Goal: Task Accomplishment & Management: Manage account settings

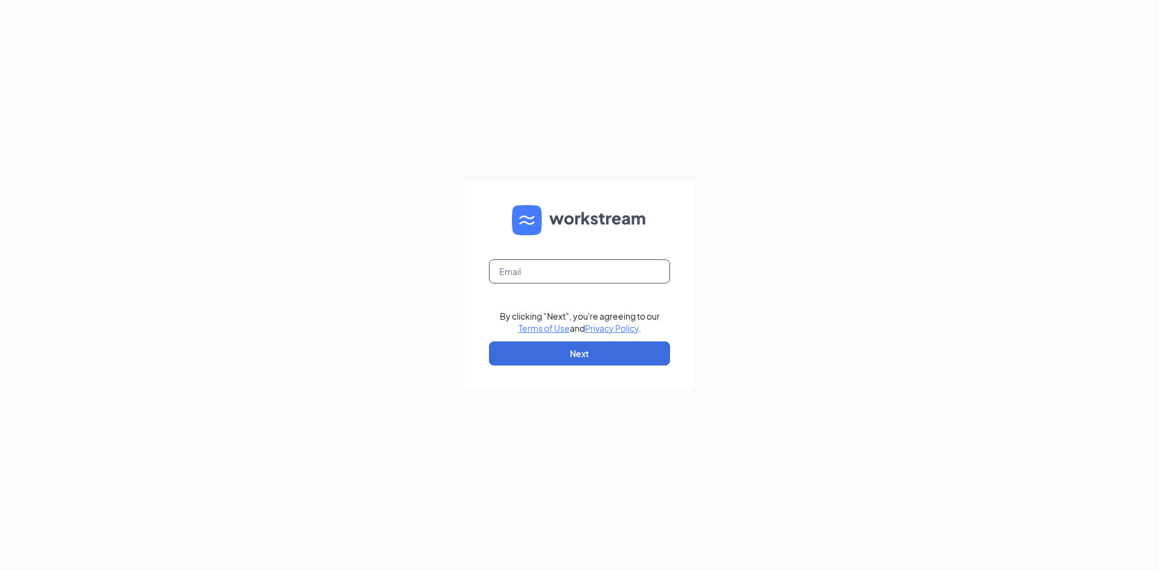
click at [540, 274] on input "text" at bounding box center [579, 272] width 181 height 24
type input "nshakya@scrivanos.com"
click at [569, 347] on button "Next" at bounding box center [579, 354] width 181 height 24
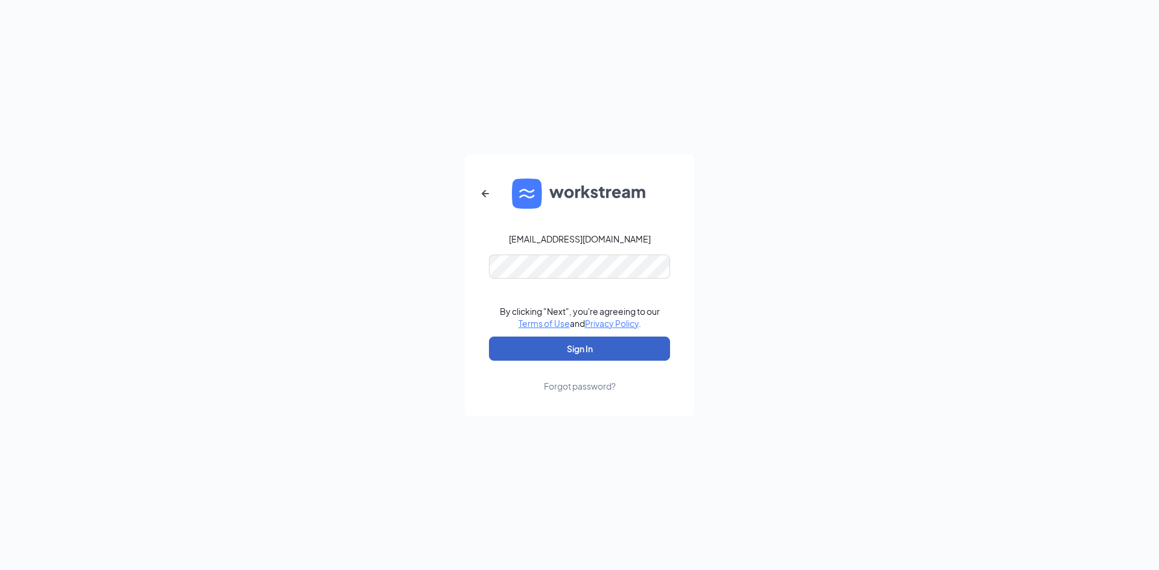
click at [602, 351] on button "Sign In" at bounding box center [579, 349] width 181 height 24
click at [410, 273] on div "nshakya@scrivanos.com Your account is disabled. By clicking "Next", you're agre…" at bounding box center [579, 285] width 1159 height 570
click at [610, 347] on button "Sign In" at bounding box center [579, 349] width 181 height 24
click at [390, 273] on div "nshakya@scrivanos.com Your account is disabled. By clicking "Next", you're agre…" at bounding box center [579, 285] width 1159 height 570
click at [482, 195] on icon "ArrowLeftNew" at bounding box center [485, 193] width 14 height 14
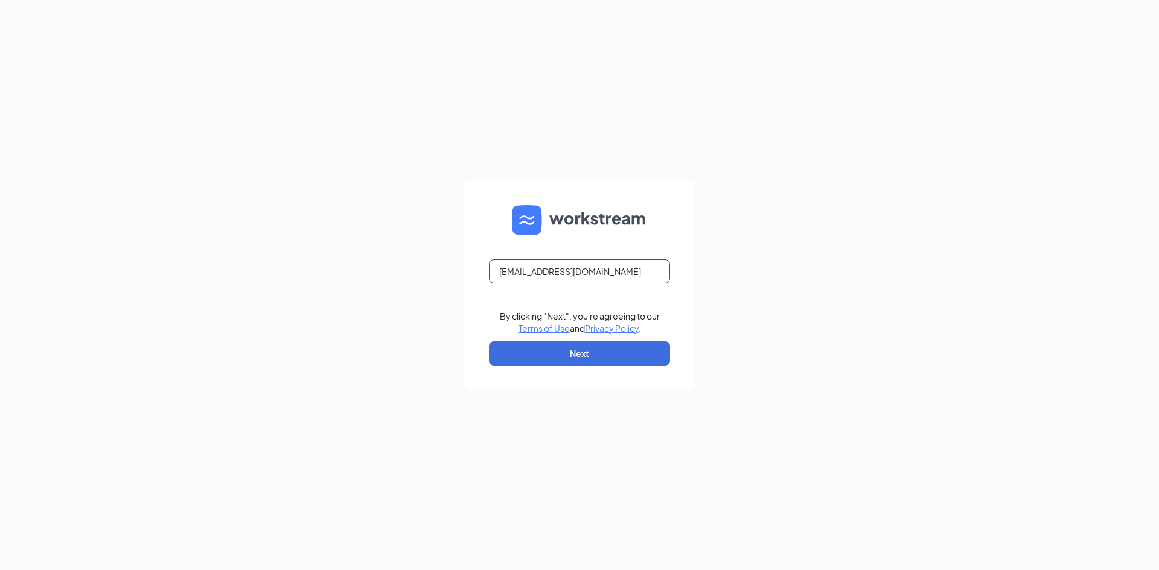
drag, startPoint x: 601, startPoint y: 275, endPoint x: 435, endPoint y: 275, distance: 166.0
click at [436, 273] on div "nshakya@scrivanos.com By clicking "Next", you're agreeing to our Terms of Use a…" at bounding box center [579, 285] width 1159 height 570
paste input "bst.mgr"
type input "bst.mgr@scrivanos.com"
click at [584, 350] on button "Next" at bounding box center [579, 354] width 181 height 24
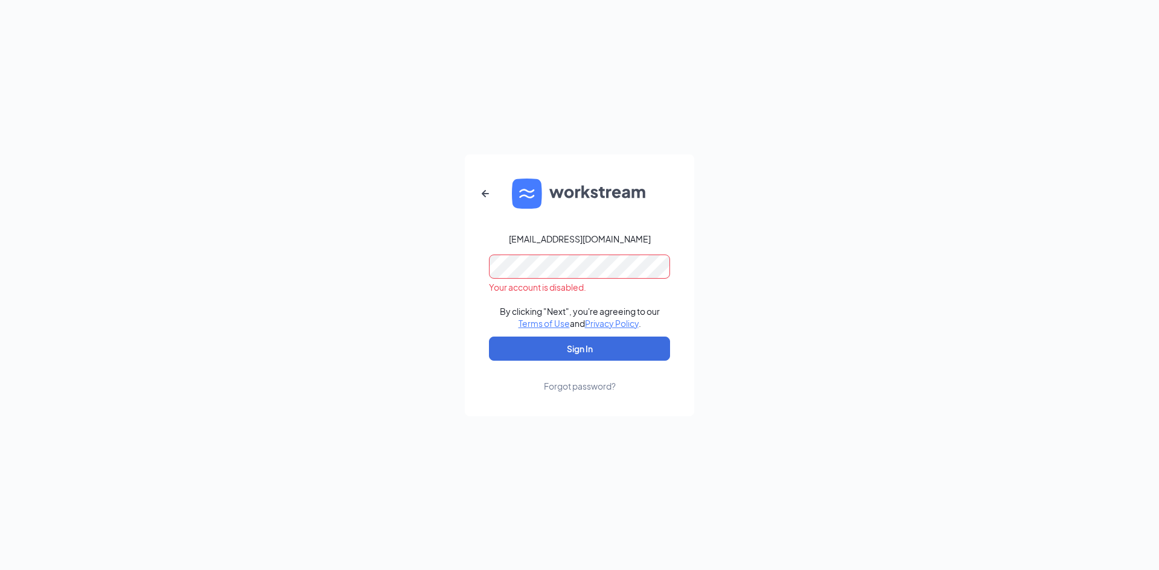
click at [397, 274] on div "bst.mgr@scrivanos.com Your account is disabled. By clicking "Next", you're agre…" at bounding box center [579, 285] width 1159 height 570
click at [569, 355] on button "Sign In" at bounding box center [579, 349] width 181 height 24
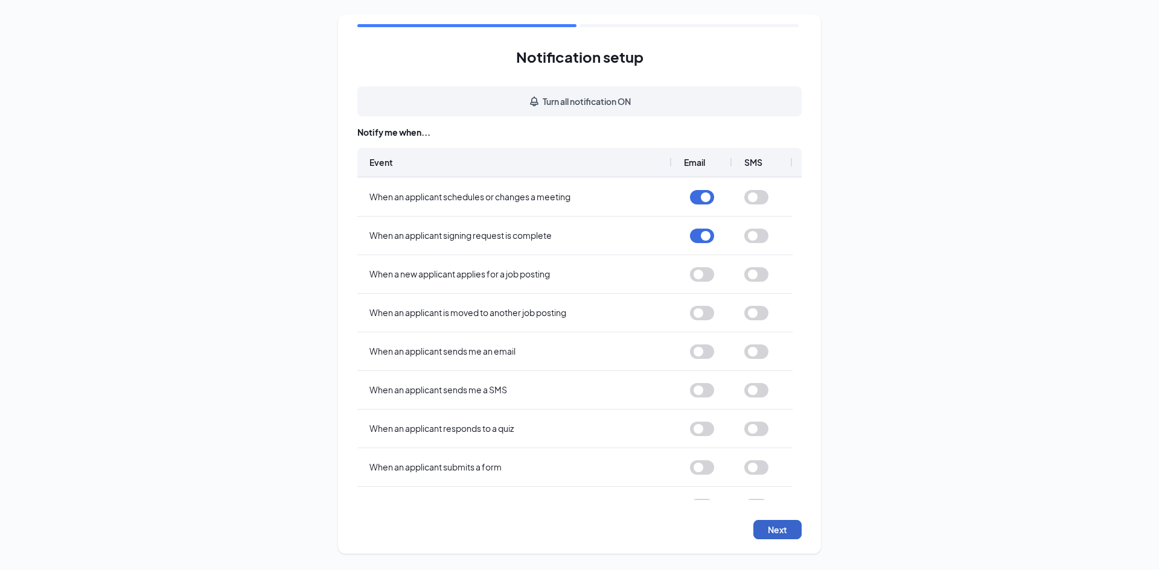
click at [762, 535] on button "Next" at bounding box center [777, 529] width 48 height 19
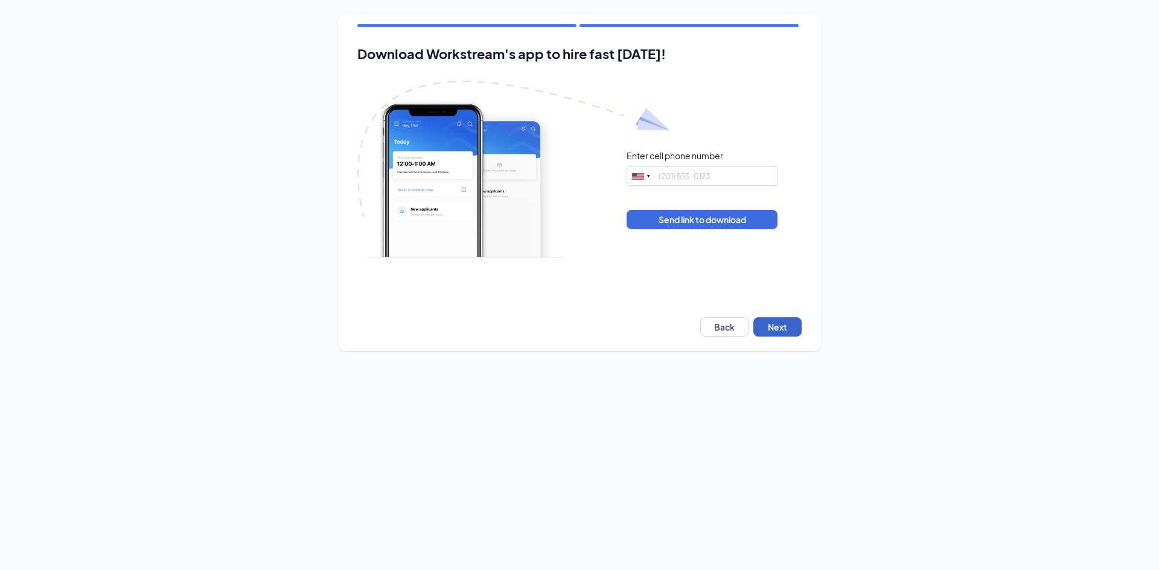
click at [768, 326] on button "Next" at bounding box center [777, 326] width 48 height 19
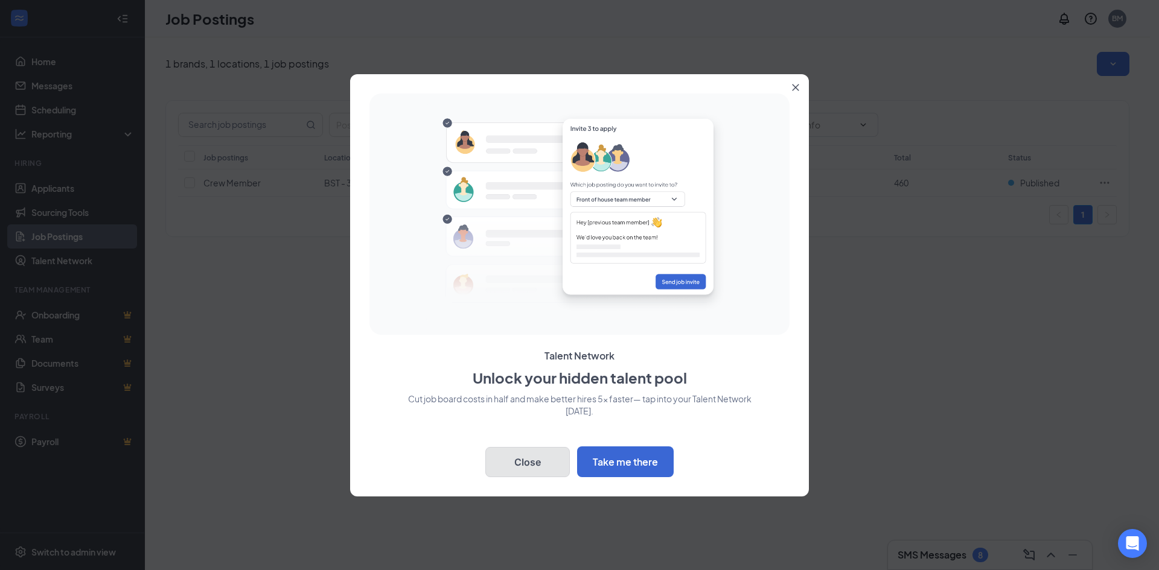
click at [515, 454] on button "Close" at bounding box center [527, 462] width 84 height 30
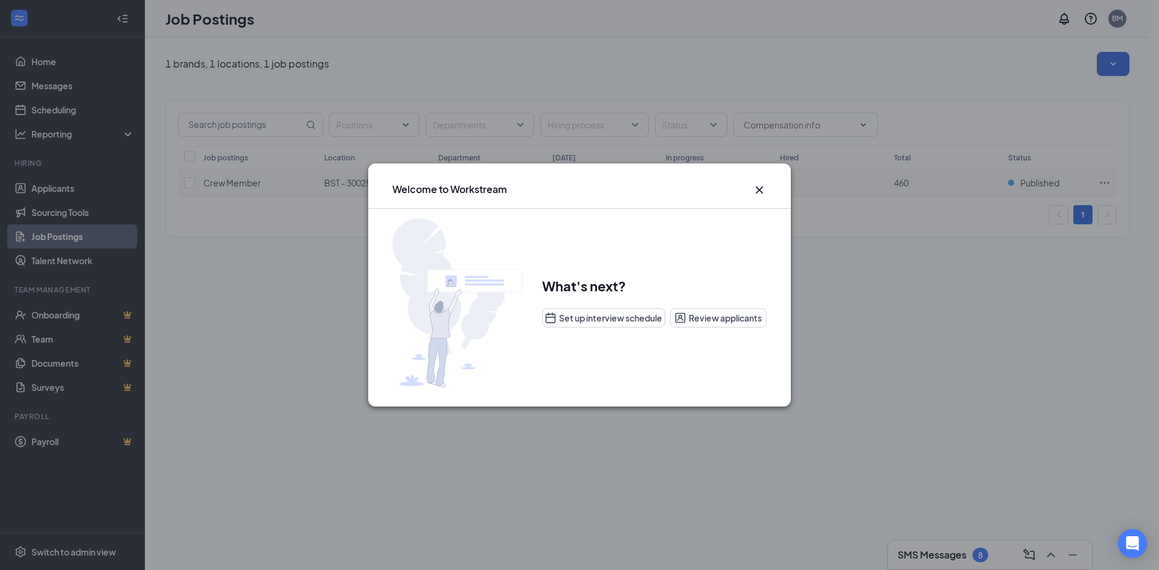
click at [760, 187] on icon "Cross" at bounding box center [759, 190] width 14 height 14
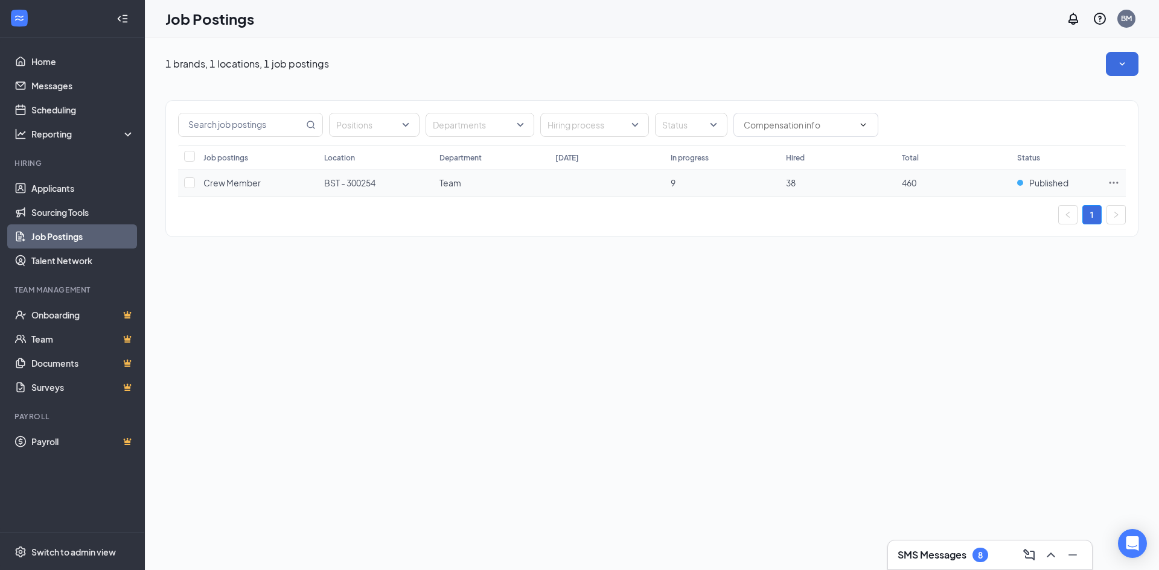
click at [355, 189] on td "BST - 300254" at bounding box center [375, 183] width 115 height 27
click at [361, 188] on span "BST - 300254" at bounding box center [349, 182] width 51 height 11
click at [185, 183] on input "checkbox" at bounding box center [189, 182] width 11 height 11
checkbox input "true"
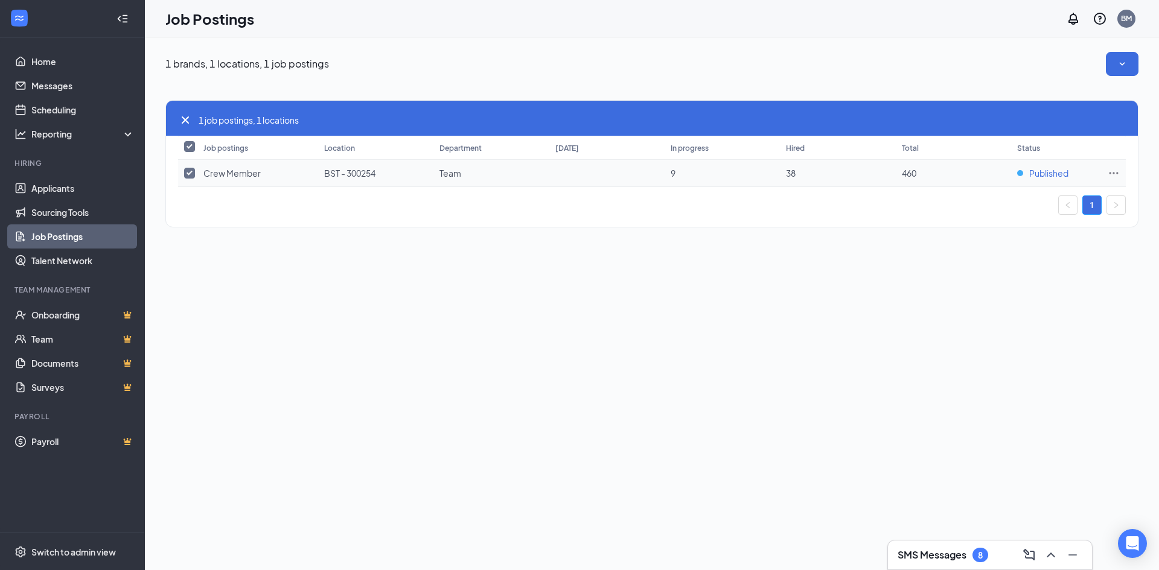
click at [1050, 172] on span "Published" at bounding box center [1048, 173] width 39 height 12
click at [1112, 173] on icon "Ellipses" at bounding box center [1113, 173] width 12 height 12
click at [818, 292] on div "1 brands, 1 locations, 1 job postings 1 job postings, 1 locations Job postings …" at bounding box center [652, 303] width 1014 height 533
click at [1115, 174] on icon "Ellipses" at bounding box center [1113, 173] width 12 height 12
click at [982, 279] on span "View applicants" at bounding box center [979, 276] width 62 height 11
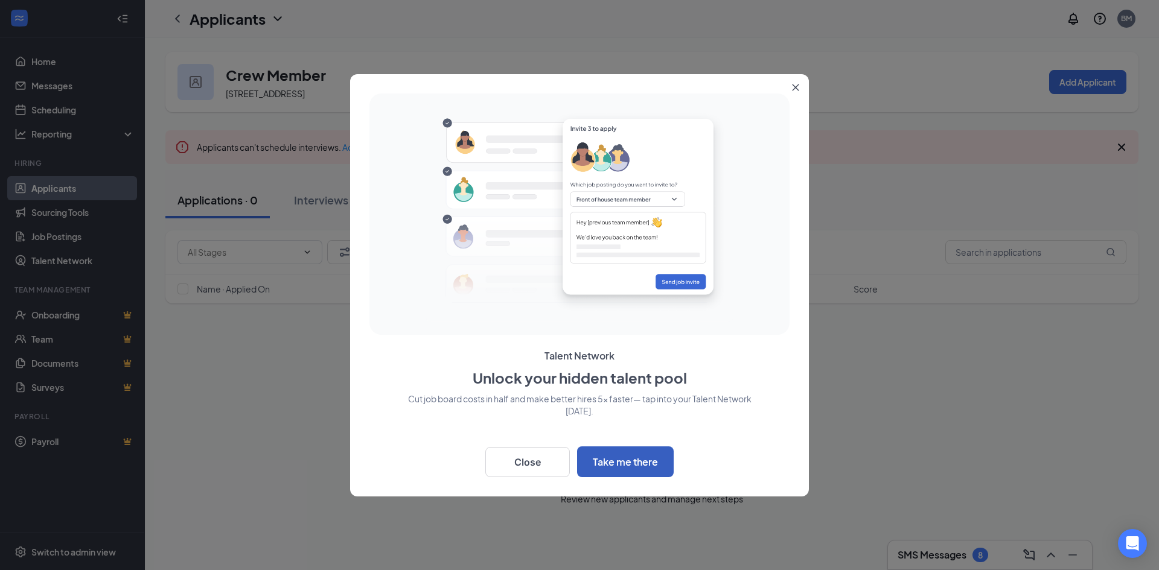
click at [632, 460] on button "Take me there" at bounding box center [625, 462] width 97 height 31
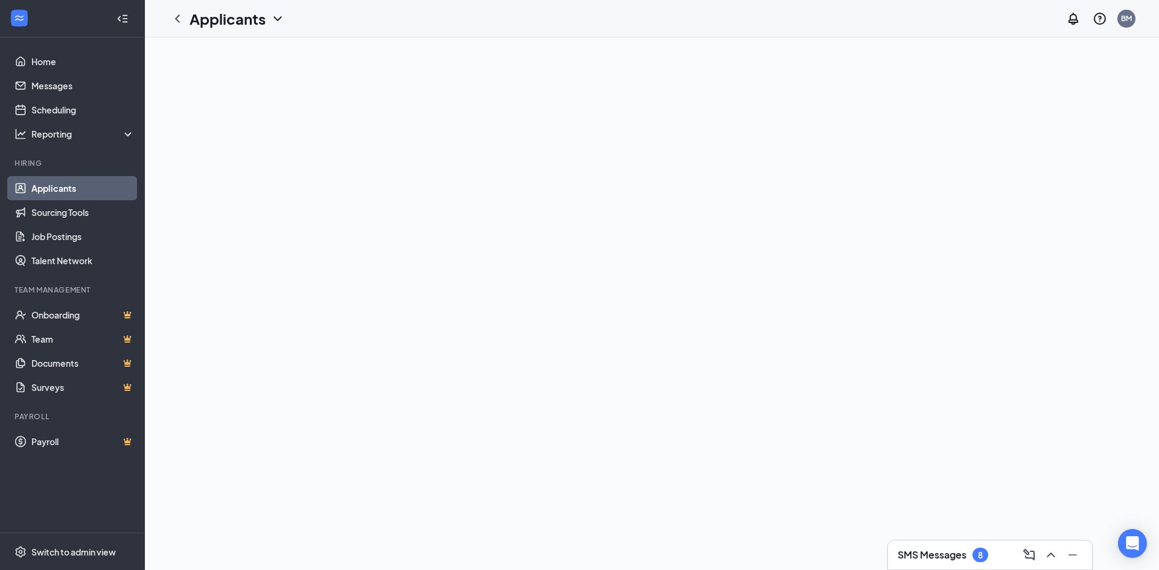
click at [980, 555] on div "8" at bounding box center [980, 555] width 5 height 10
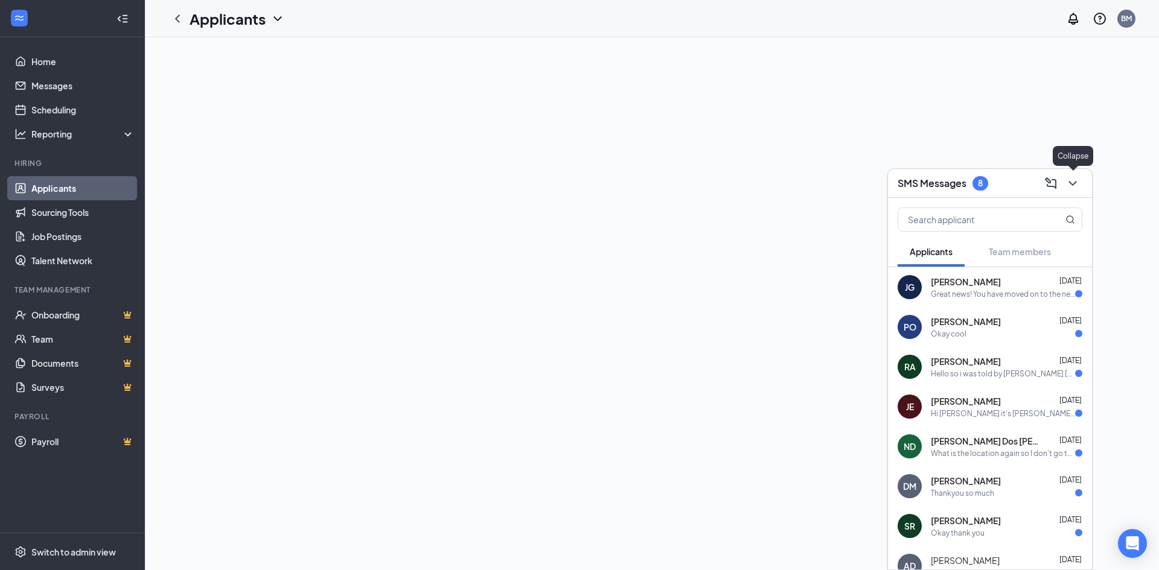
click at [1080, 186] on button at bounding box center [1072, 183] width 19 height 19
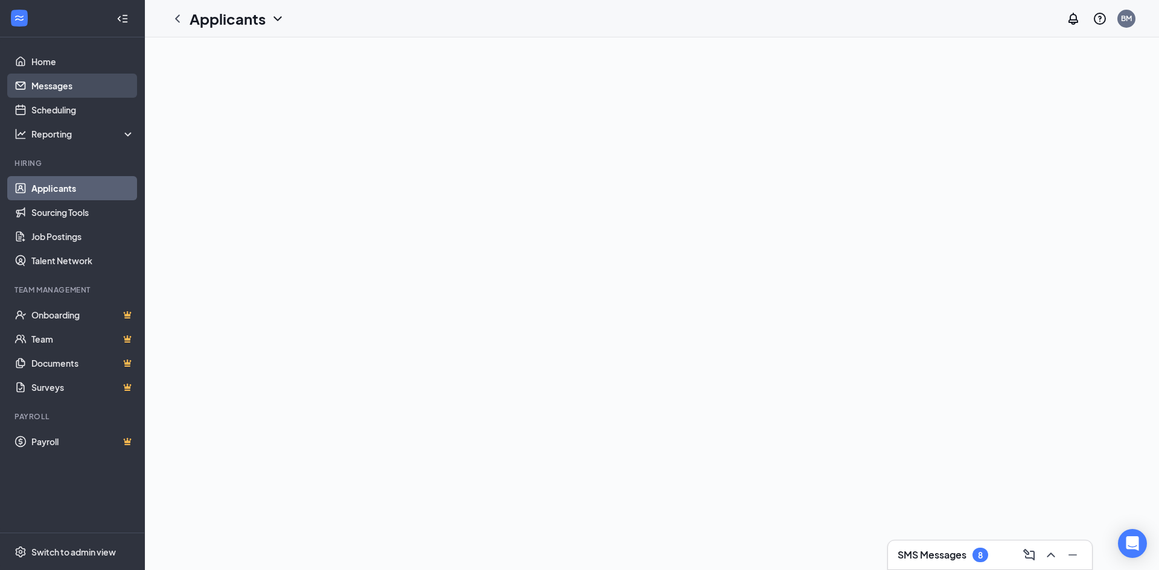
click at [56, 86] on link "Messages" at bounding box center [82, 86] width 103 height 24
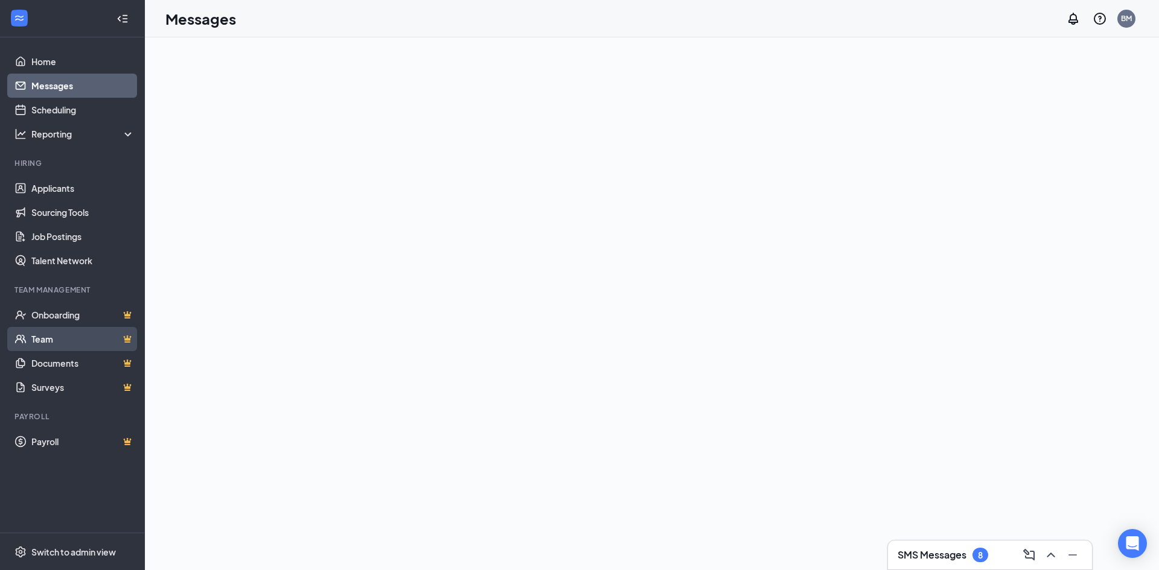
click at [64, 342] on link "Team" at bounding box center [82, 339] width 103 height 24
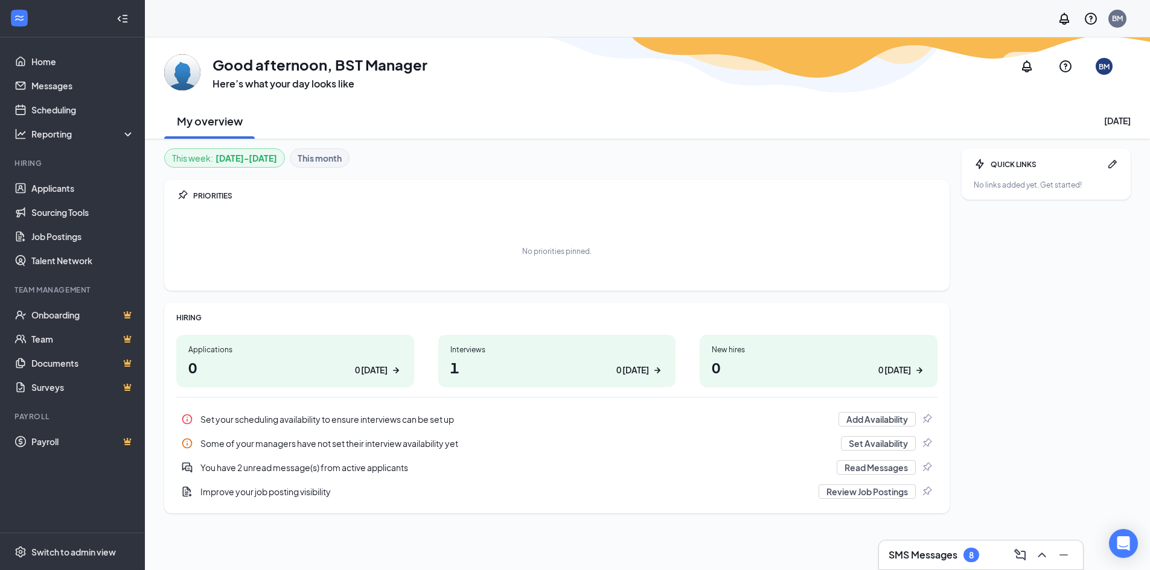
click at [637, 372] on div "0 [DATE]" at bounding box center [632, 370] width 33 height 13
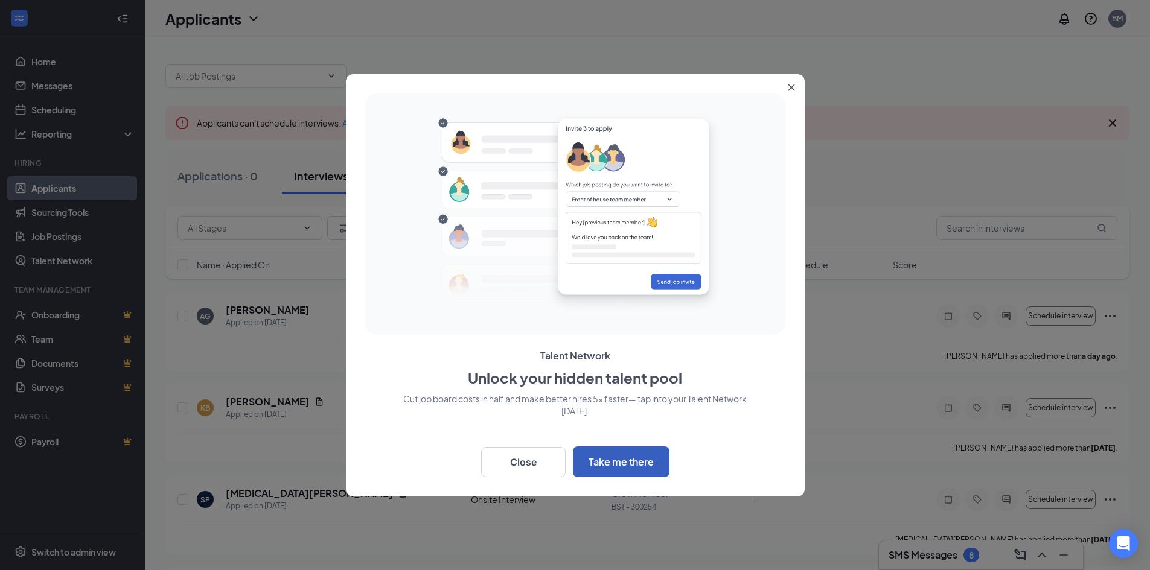
click at [653, 465] on button "Take me there" at bounding box center [621, 462] width 97 height 31
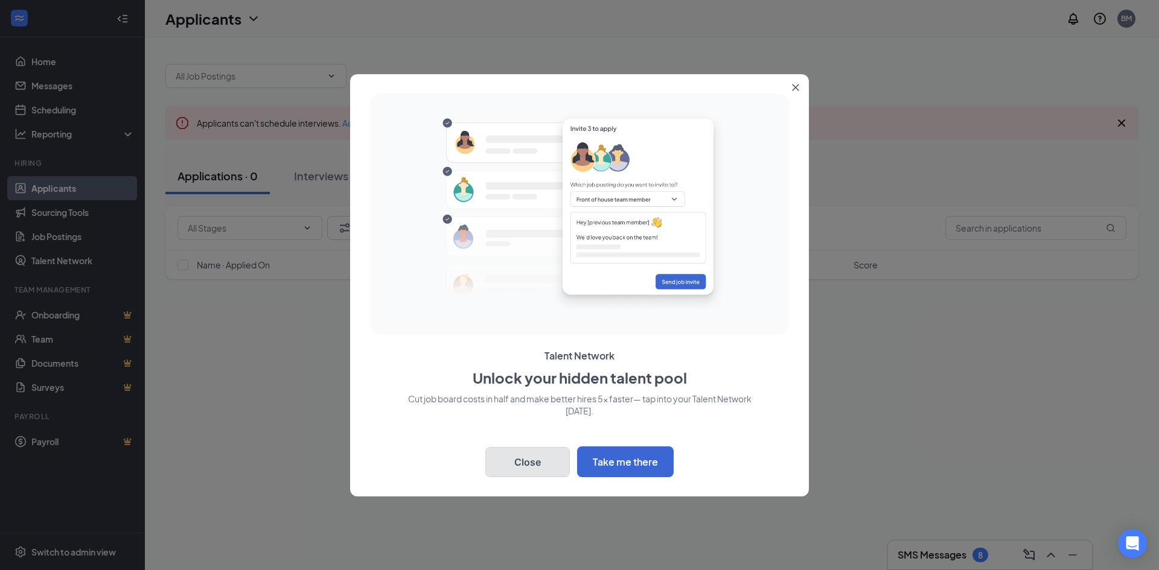
click at [529, 463] on button "Close" at bounding box center [527, 462] width 84 height 30
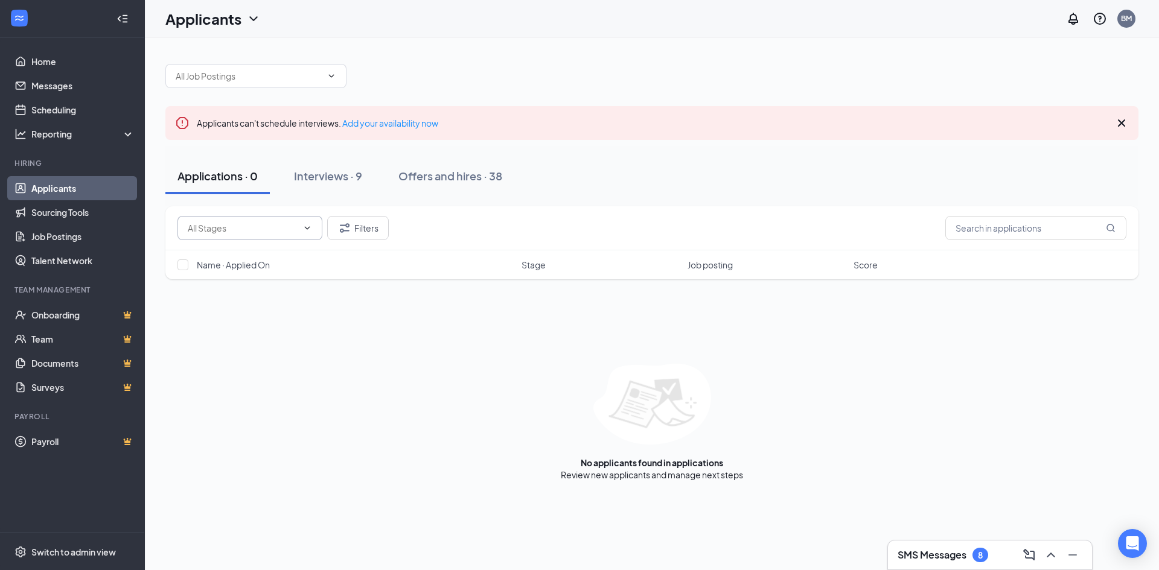
click at [310, 231] on icon "ChevronDown" at bounding box center [307, 228] width 10 height 10
click at [304, 226] on icon "ChevronDown" at bounding box center [307, 228] width 10 height 10
click at [412, 120] on link "Add your availability now" at bounding box center [390, 123] width 96 height 11
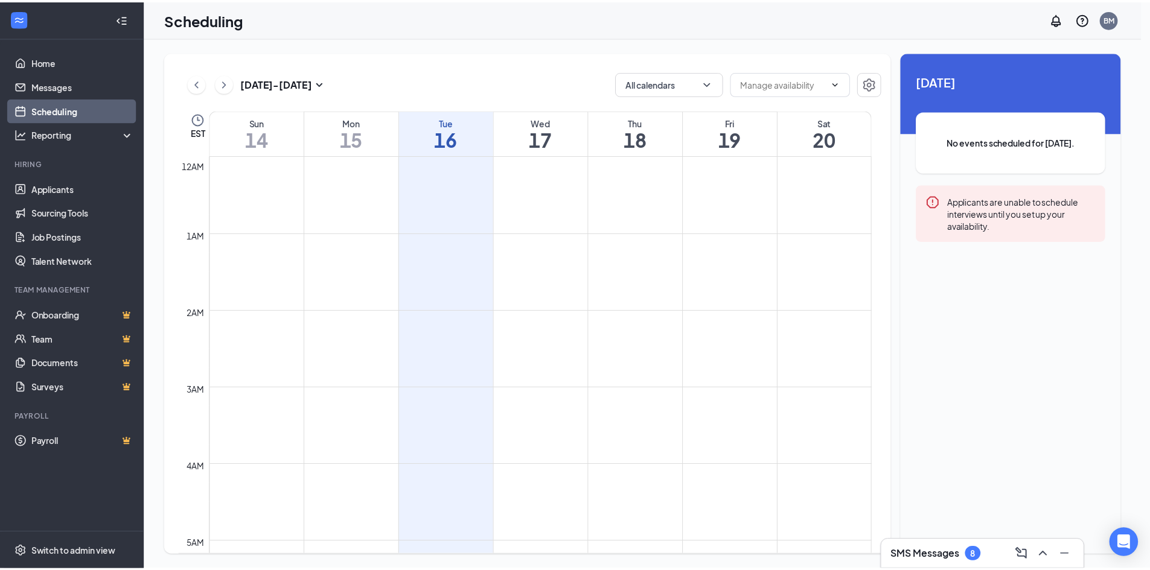
scroll to position [593, 0]
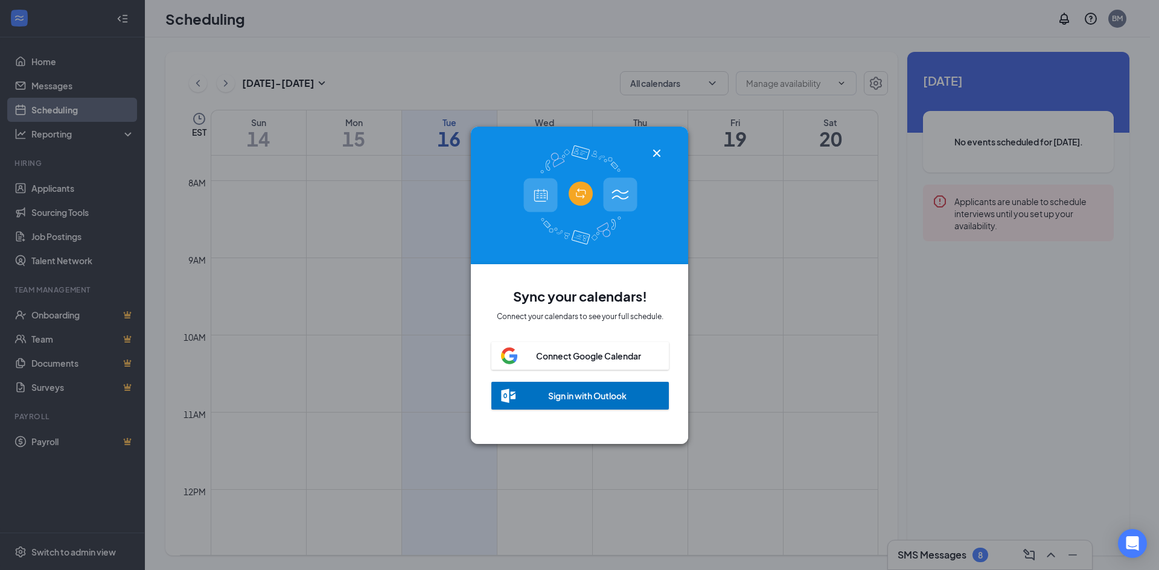
click at [659, 149] on icon "Cross" at bounding box center [656, 152] width 7 height 7
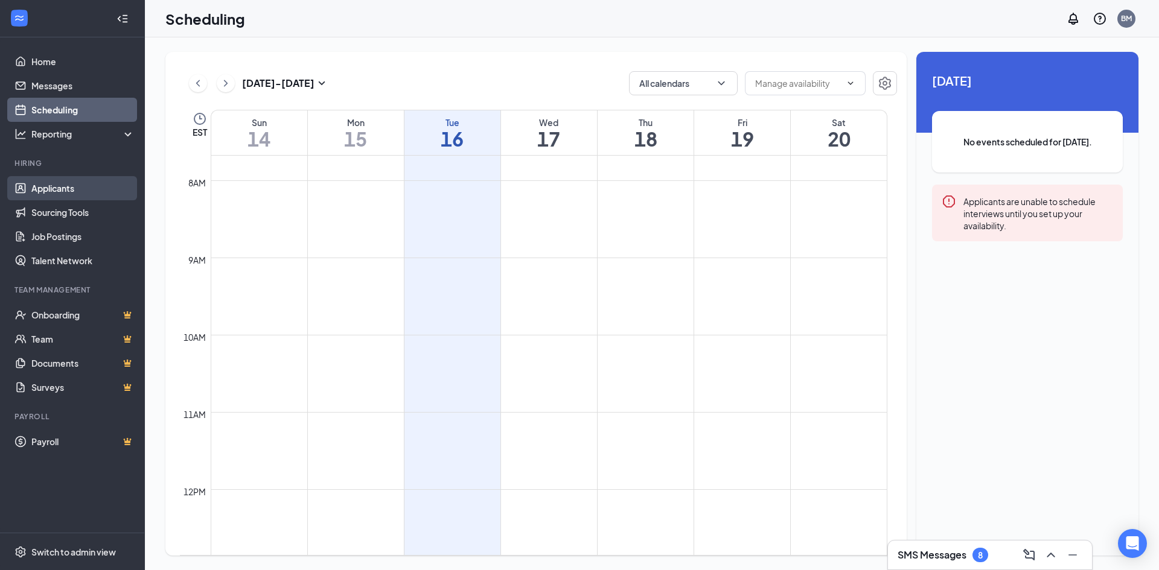
click at [88, 187] on link "Applicants" at bounding box center [82, 188] width 103 height 24
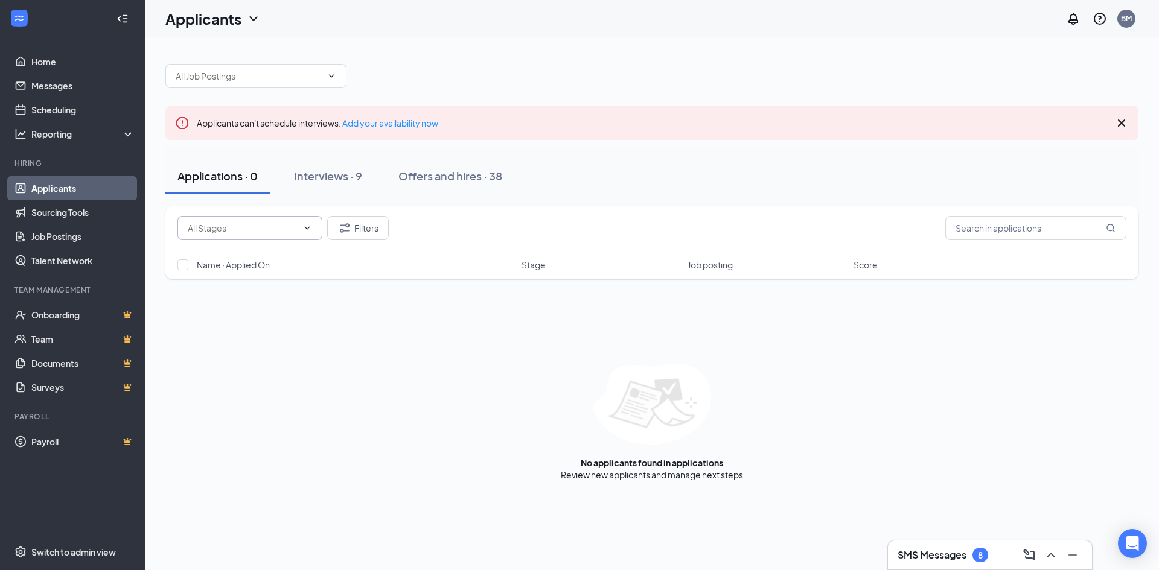
click at [281, 223] on input "text" at bounding box center [243, 227] width 110 height 13
click at [253, 252] on div "Application (9)" at bounding box center [225, 250] width 56 height 13
type input "Application (9)"
click at [524, 176] on div "Offers and hires · 0 / 38" at bounding box center [492, 175] width 121 height 15
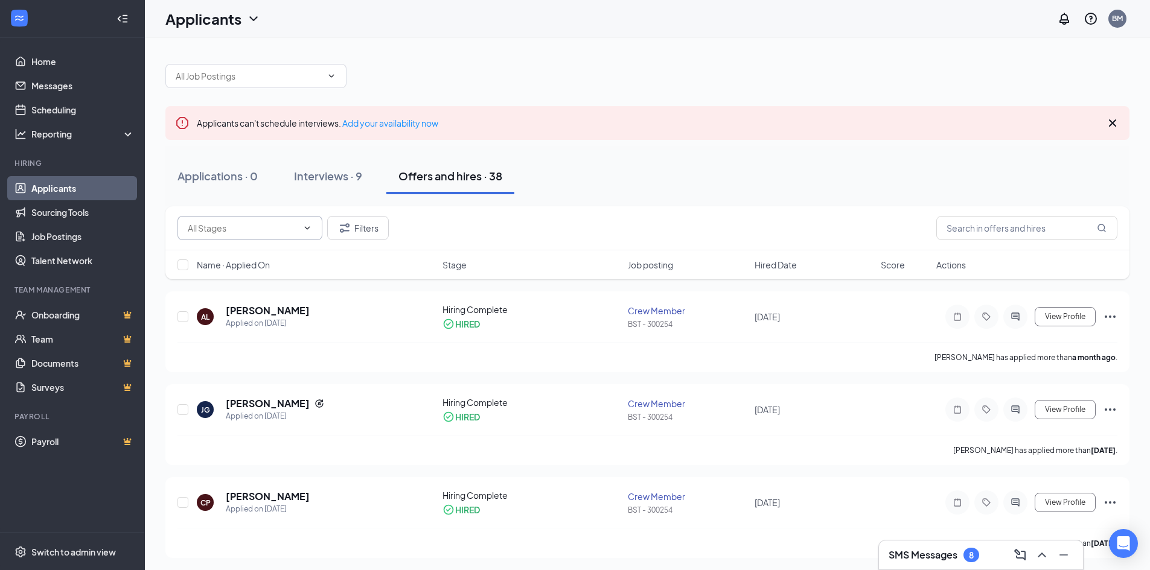
click at [310, 231] on icon "ChevronDown" at bounding box center [307, 228] width 10 height 10
click at [305, 223] on icon "ChevronDown" at bounding box center [307, 228] width 10 height 10
click at [72, 91] on link "Messages" at bounding box center [82, 86] width 103 height 24
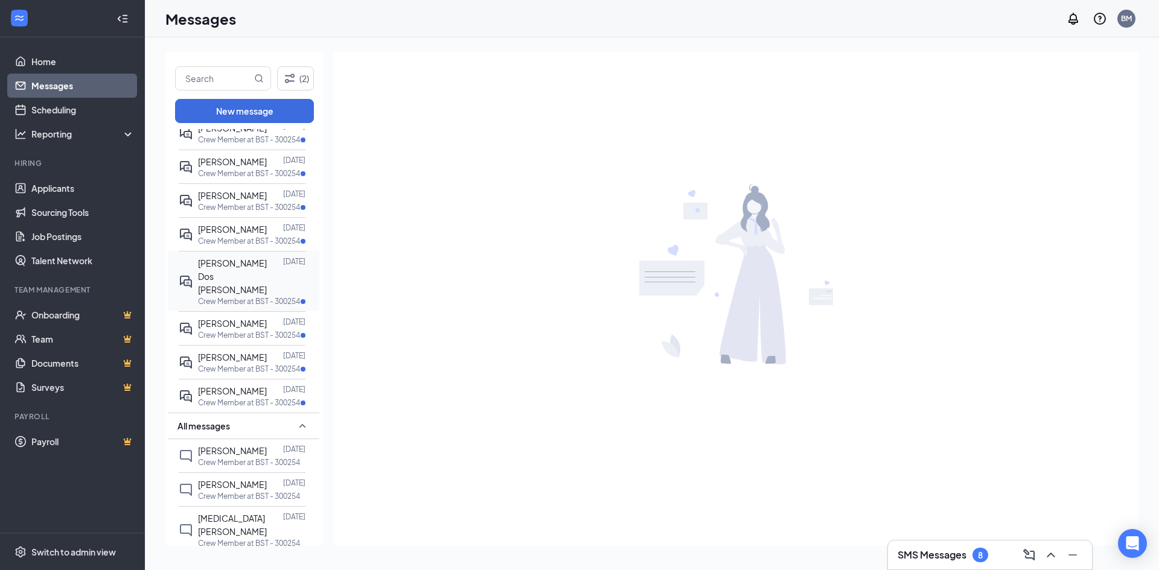
scroll to position [121, 0]
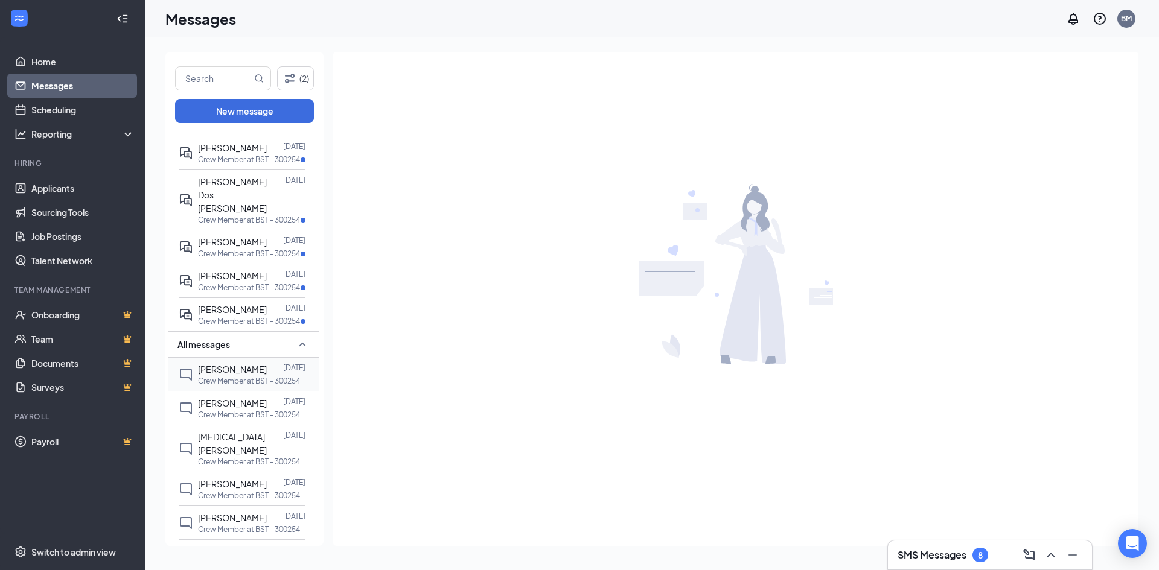
click at [247, 376] on p "Crew Member at BST - 300254" at bounding box center [249, 381] width 102 height 10
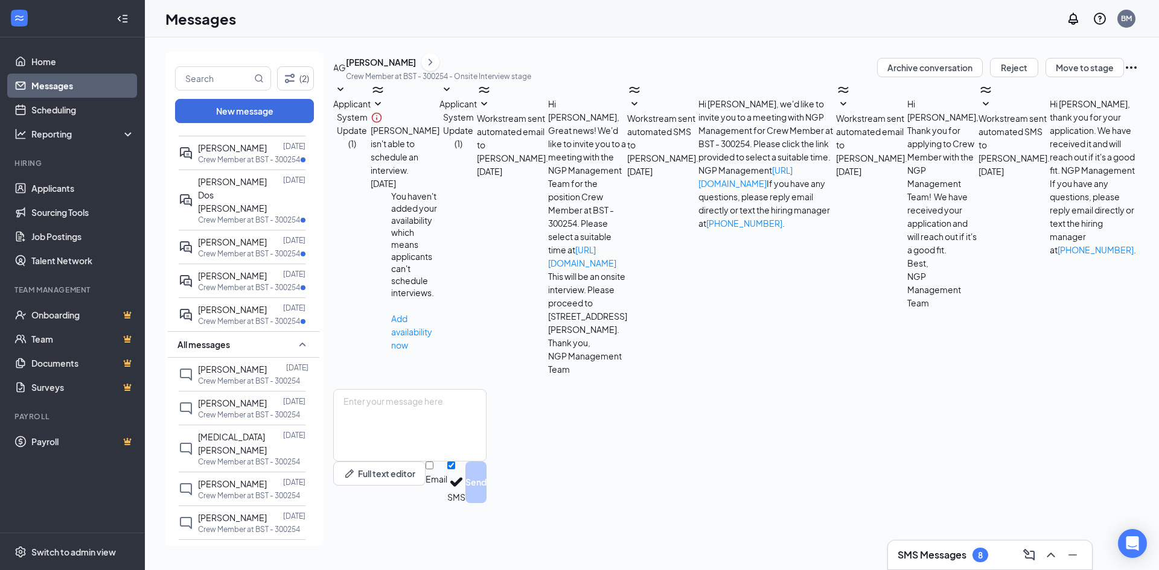
click at [436, 69] on icon "ChevronRight" at bounding box center [430, 62] width 12 height 14
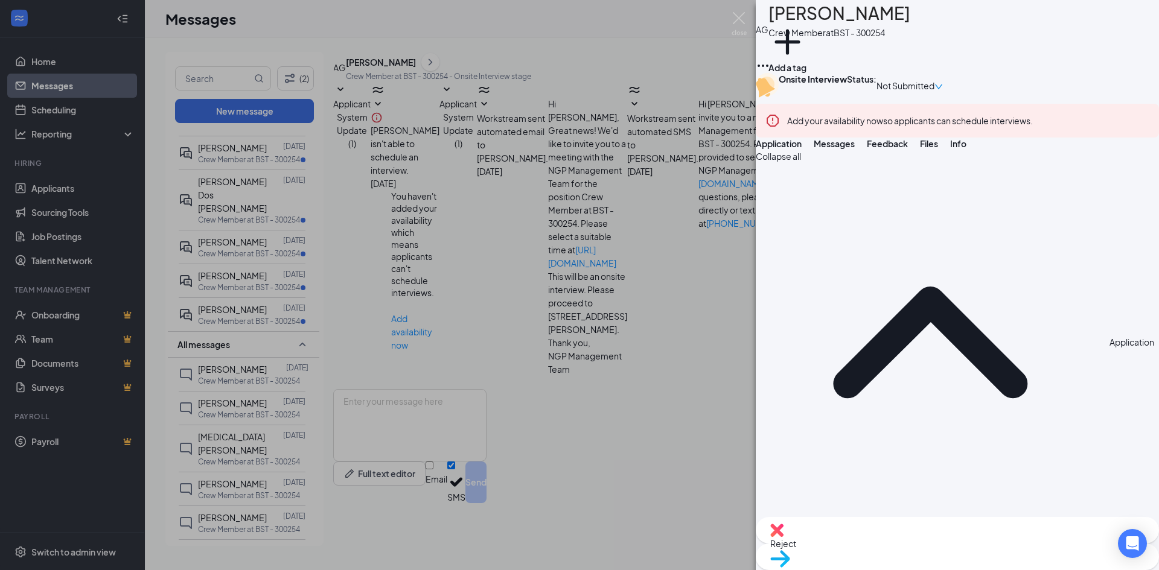
click at [432, 154] on div "AG [PERSON_NAME] Crew Member at BST - 300254 Add a tag Onsite Interview Status …" at bounding box center [579, 285] width 1159 height 570
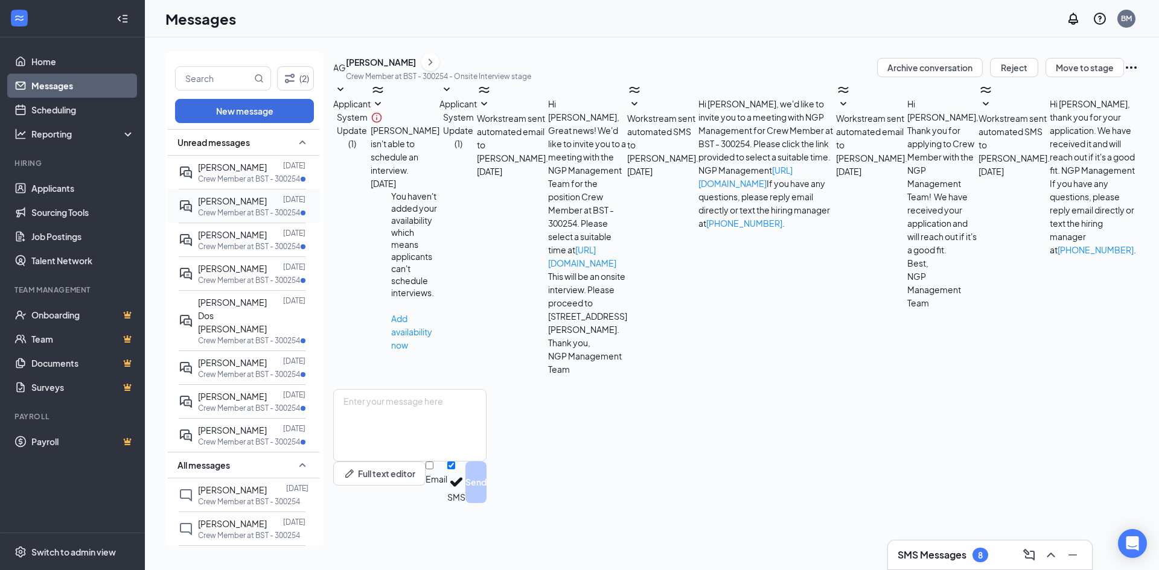
click at [252, 205] on span "[PERSON_NAME]" at bounding box center [232, 201] width 69 height 11
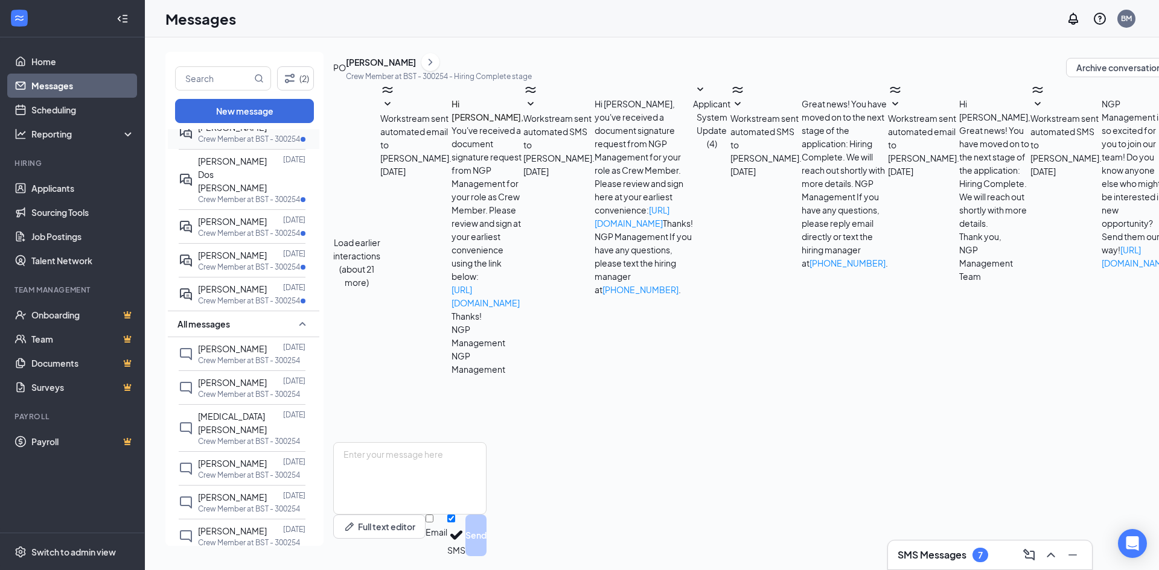
scroll to position [181, 0]
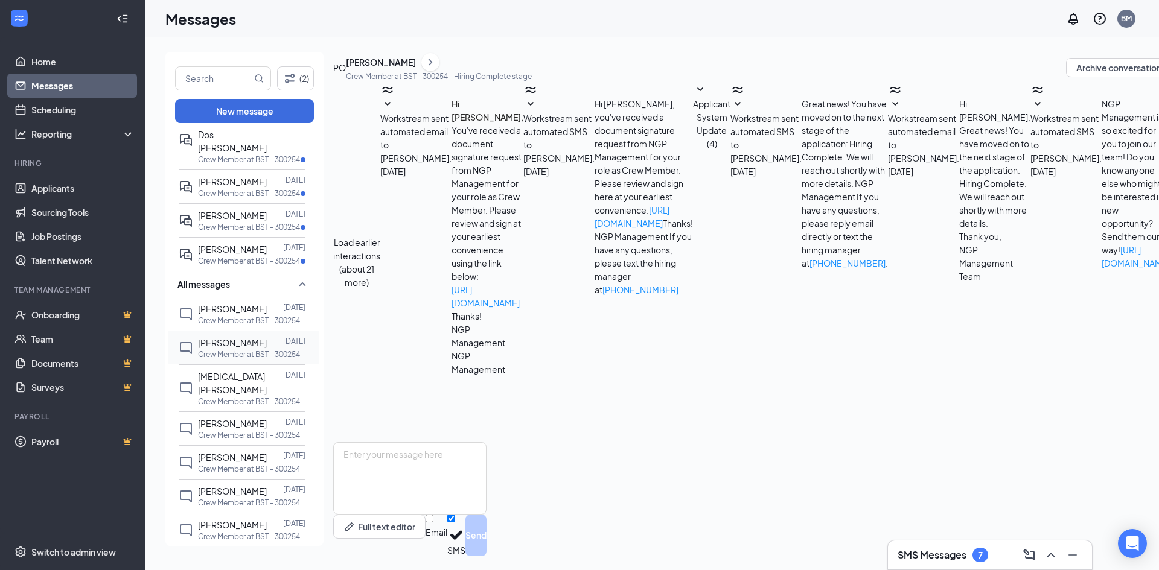
click at [248, 337] on span "[PERSON_NAME]" at bounding box center [232, 342] width 69 height 11
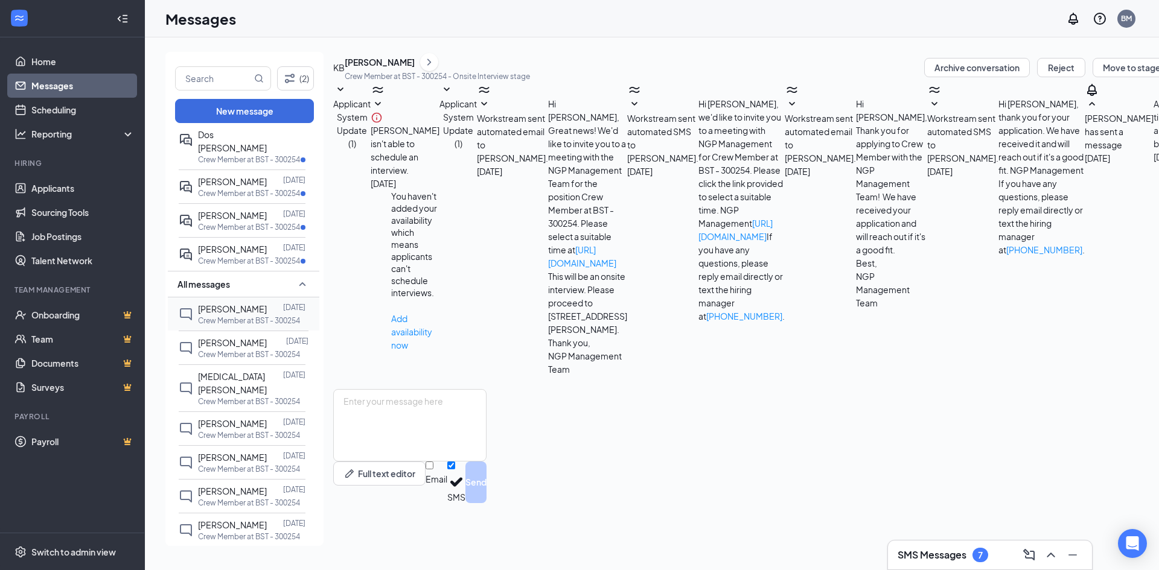
scroll to position [241, 0]
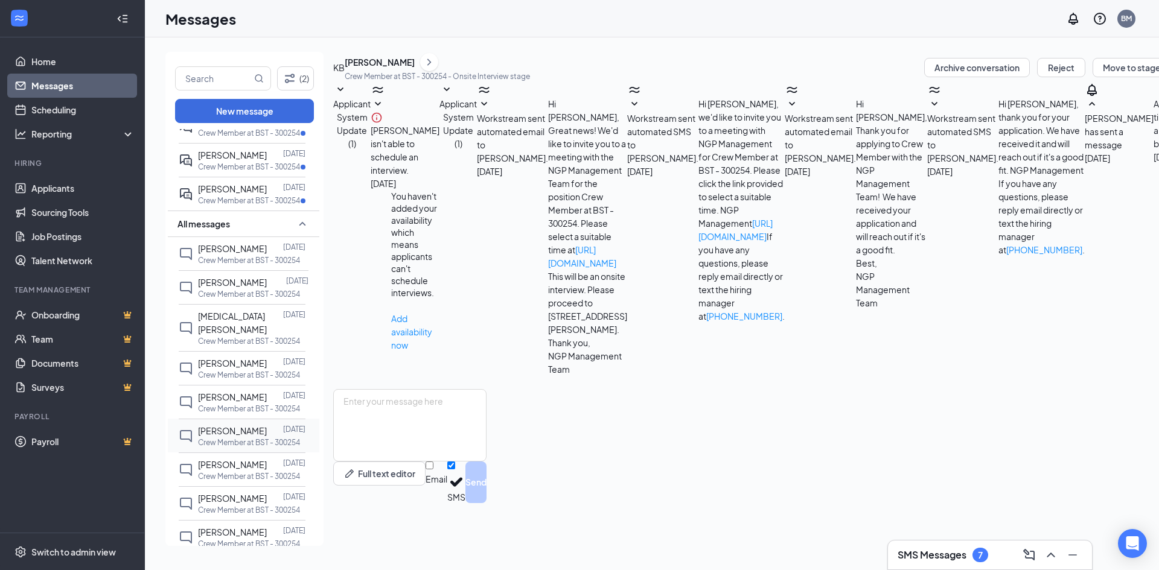
click at [232, 438] on p "Crew Member at BST - 300254" at bounding box center [249, 443] width 102 height 10
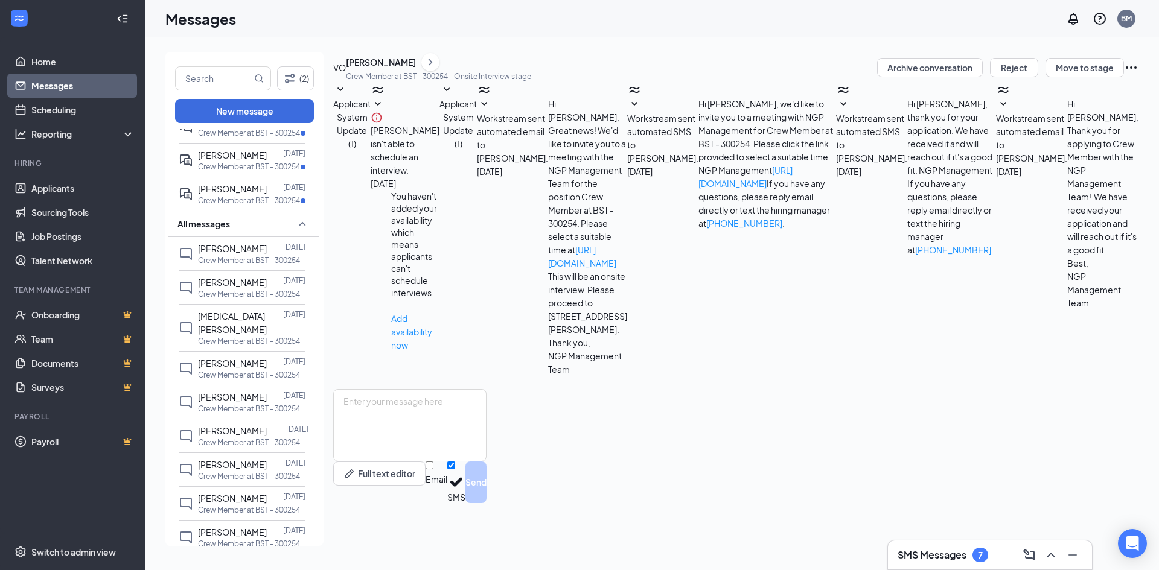
click at [436, 69] on icon "ChevronRight" at bounding box center [430, 62] width 12 height 14
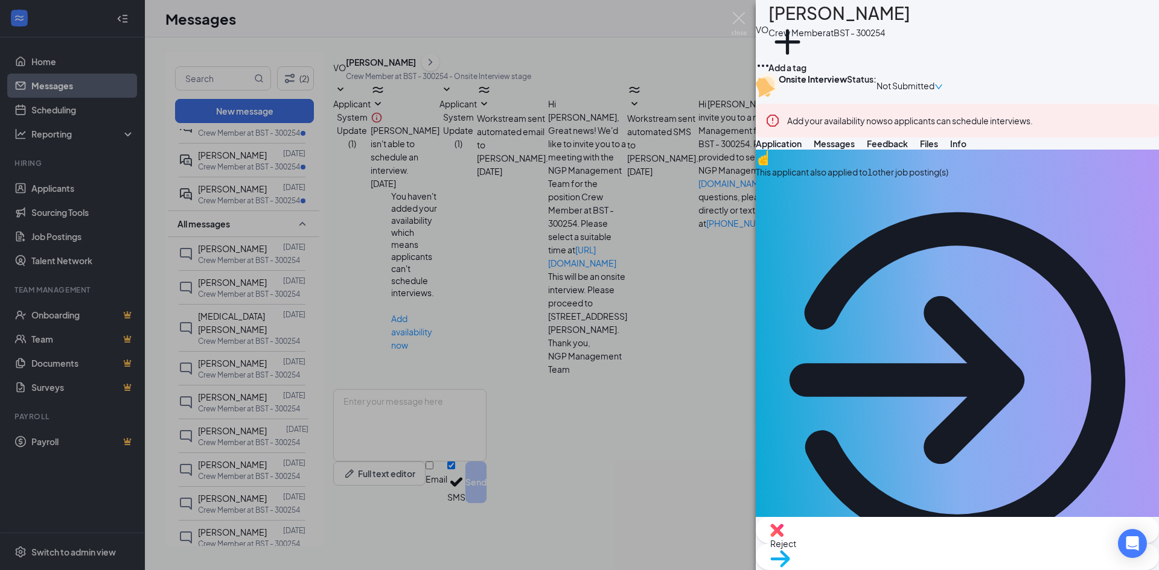
click at [620, 19] on div "VO [PERSON_NAME] Crew Member at BST - 300254 Add a tag Onsite Interview Status …" at bounding box center [579, 285] width 1159 height 570
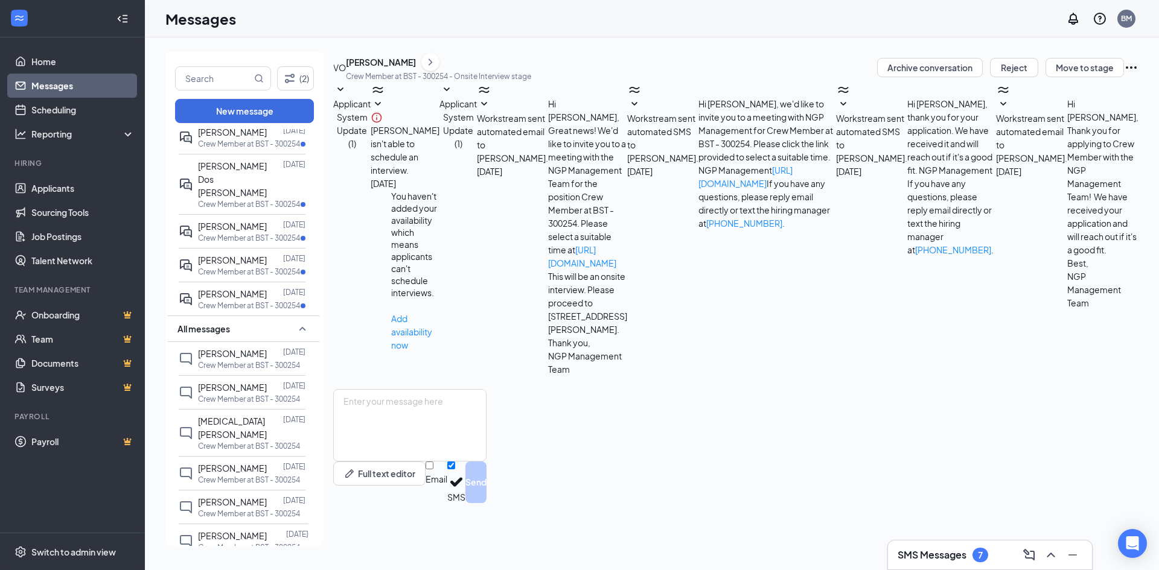
scroll to position [181, 0]
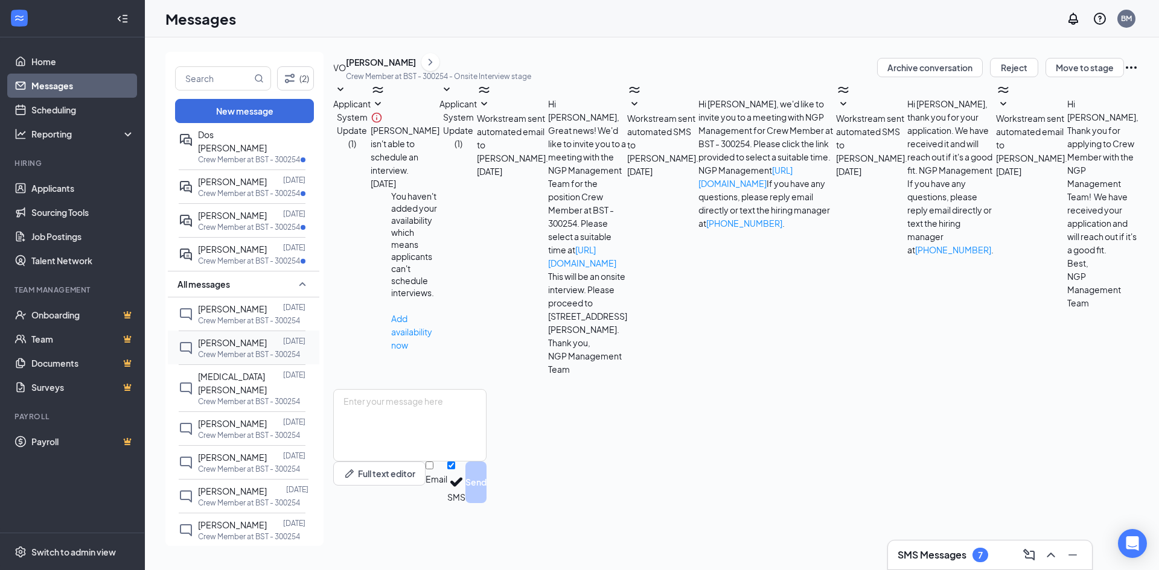
click at [227, 349] on p "Crew Member at BST - 300254" at bounding box center [249, 354] width 102 height 10
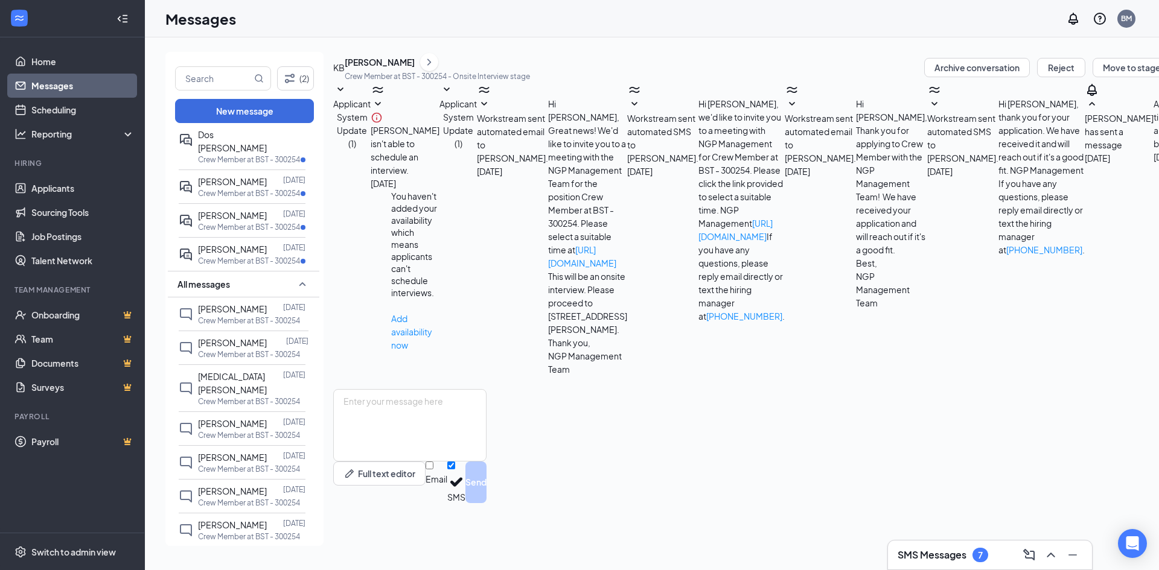
scroll to position [43, 0]
click at [435, 69] on icon "ChevronRight" at bounding box center [429, 62] width 12 height 14
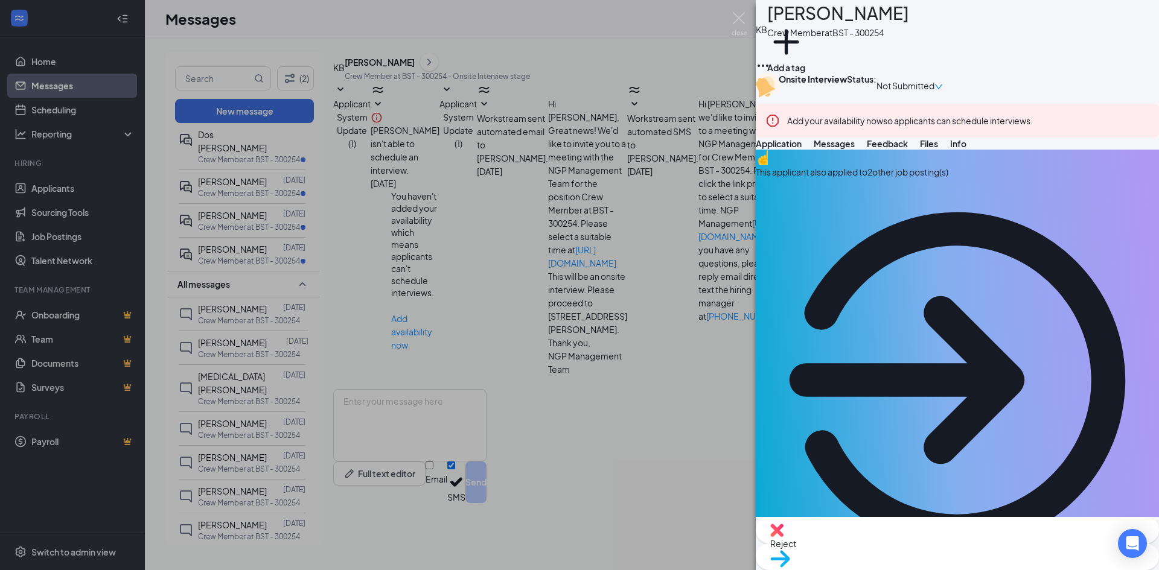
click at [496, 290] on div "KB [PERSON_NAME] Crew Member at BST - 300254 Add a tag Onsite Interview Status …" at bounding box center [579, 285] width 1159 height 570
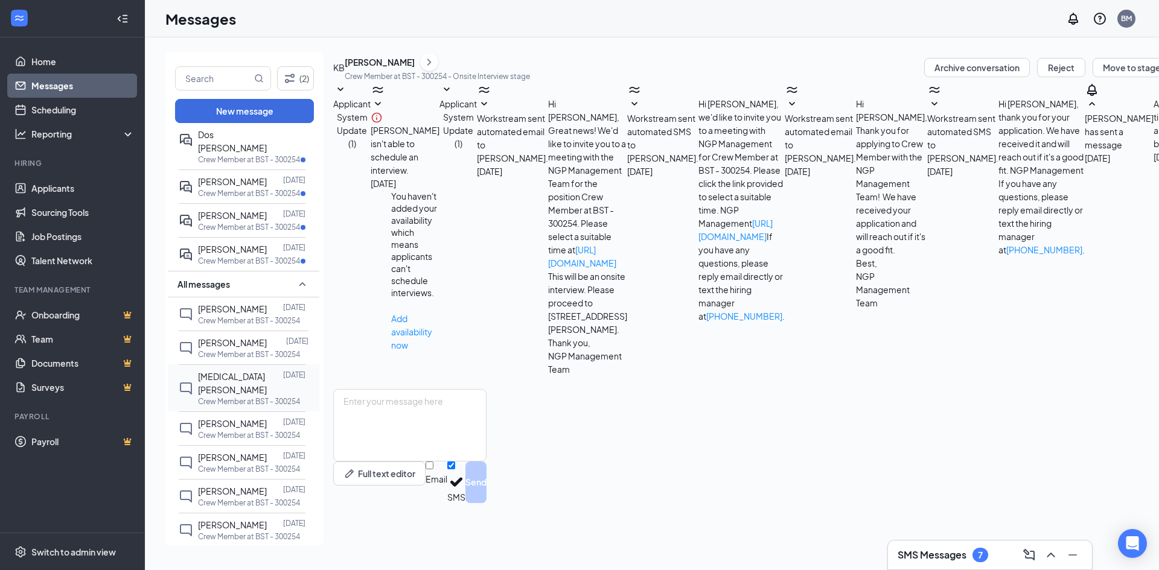
click at [283, 370] on div at bounding box center [283, 383] width 0 height 27
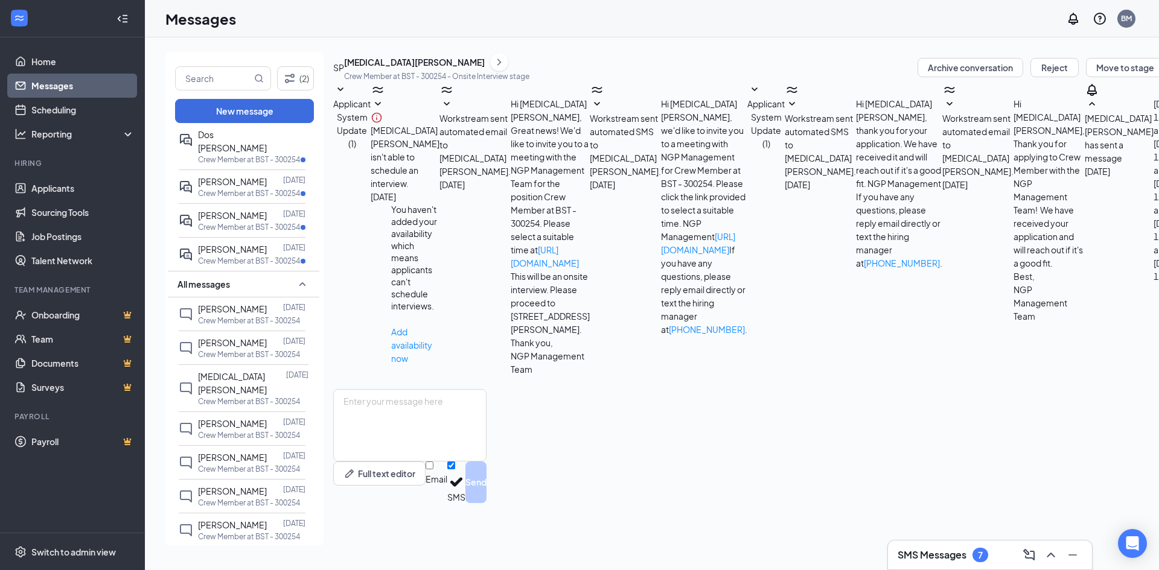
scroll to position [43, 0]
click at [497, 65] on icon "ChevronRight" at bounding box center [499, 62] width 4 height 7
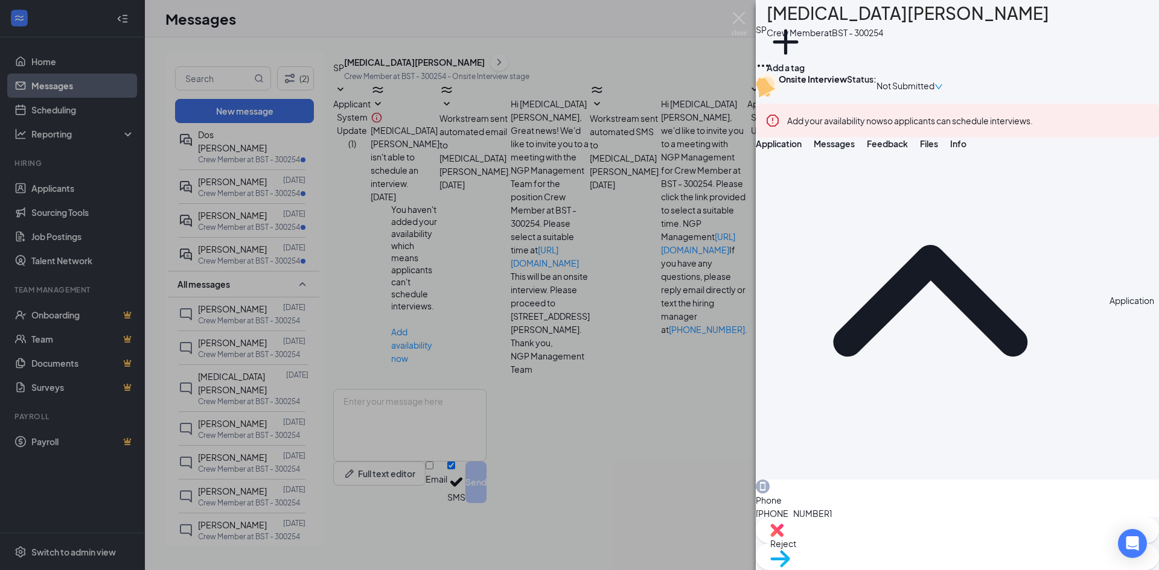
scroll to position [483, 0]
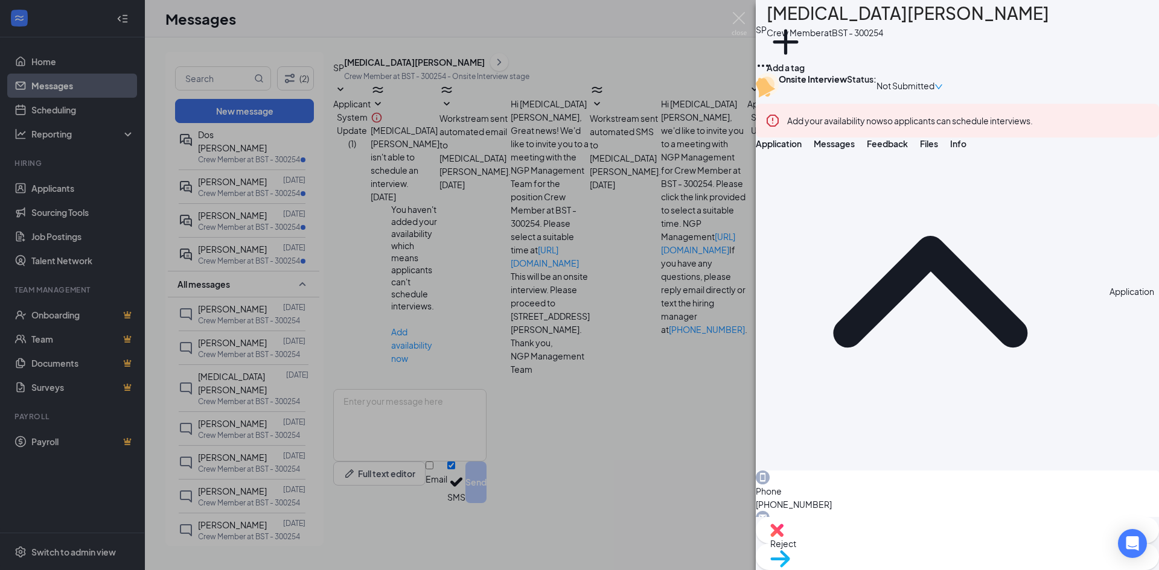
click at [410, 314] on div "SP [MEDICAL_DATA][PERSON_NAME] Crew Member at BST - 300254 Add a tag Onsite Int…" at bounding box center [579, 285] width 1159 height 570
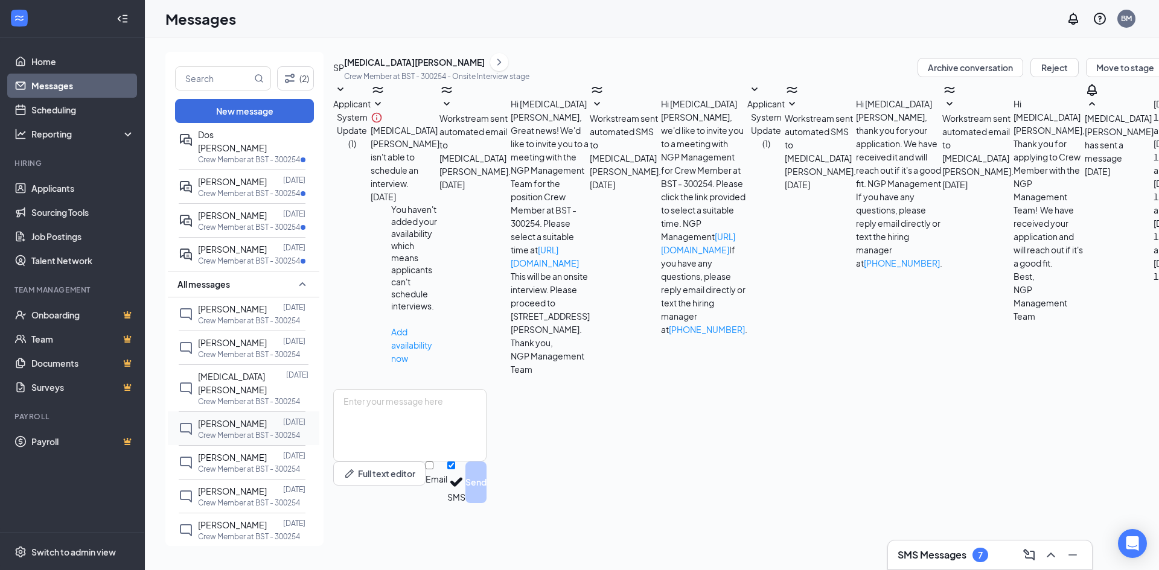
click at [246, 418] on span "[PERSON_NAME]" at bounding box center [232, 423] width 69 height 11
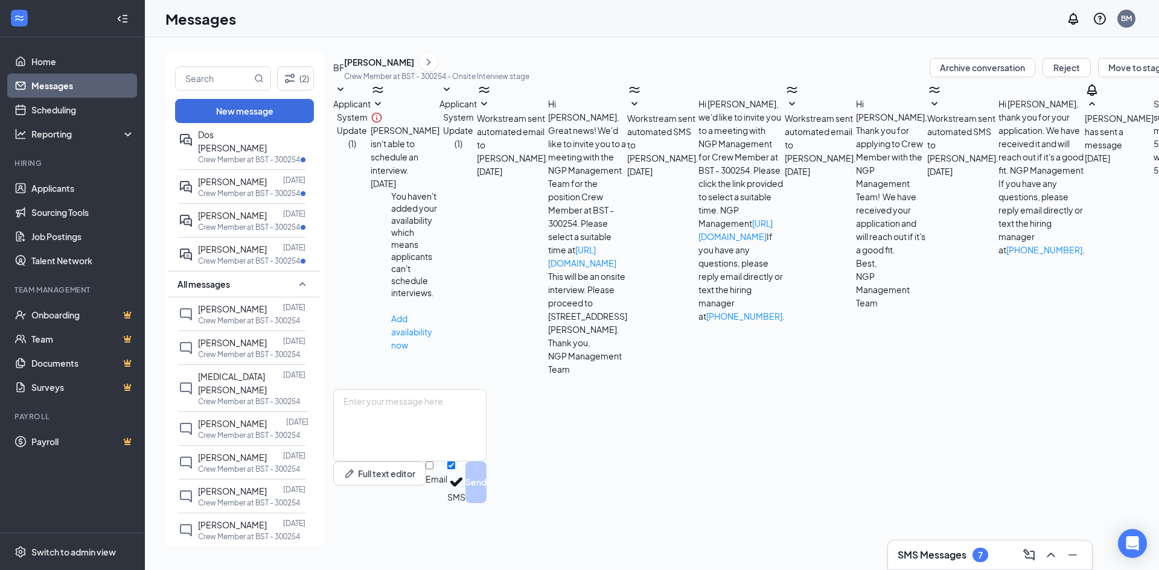
scroll to position [43, 0]
click at [430, 65] on icon "ChevronRight" at bounding box center [429, 62] width 4 height 7
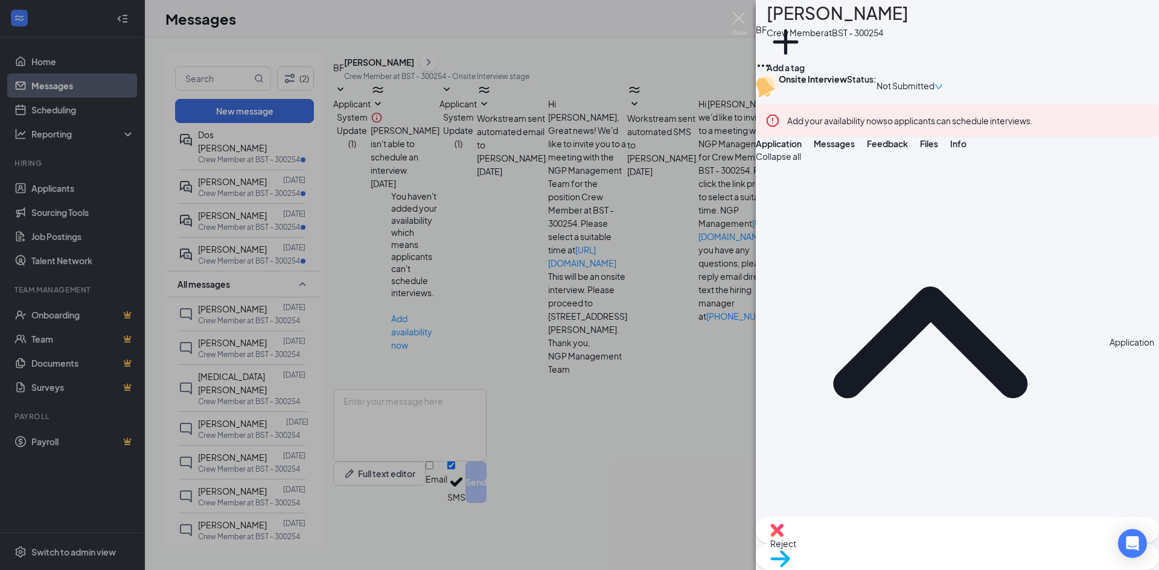
drag, startPoint x: 405, startPoint y: 243, endPoint x: 480, endPoint y: 249, distance: 75.7
click at [406, 243] on div "BF [PERSON_NAME] Crew Member at BST - 300254 Add a tag Onsite Interview Status …" at bounding box center [579, 285] width 1159 height 570
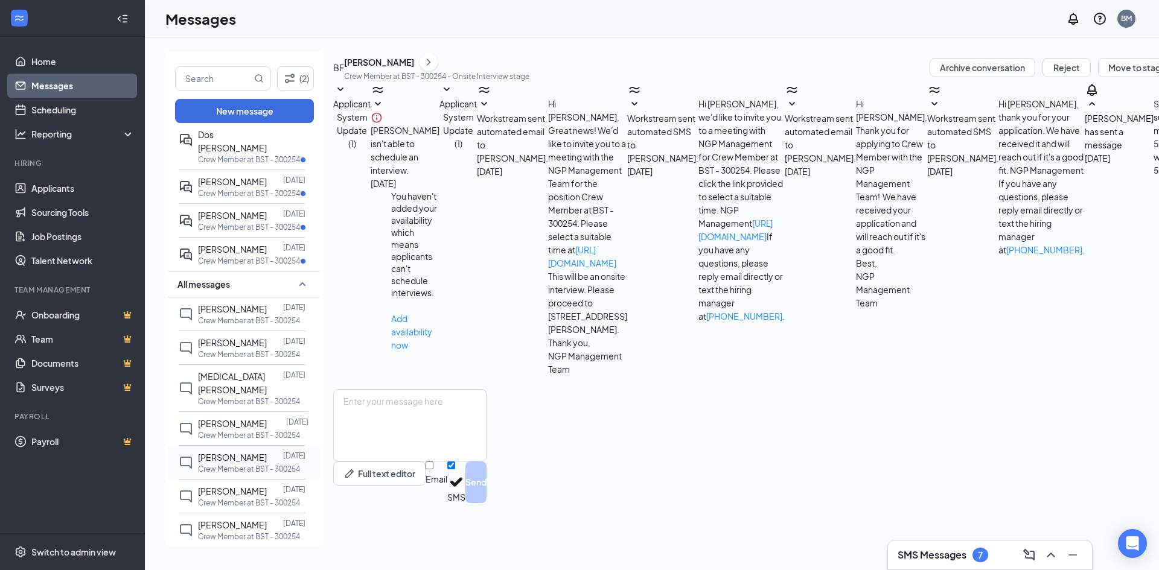
click at [267, 451] on div at bounding box center [275, 457] width 16 height 13
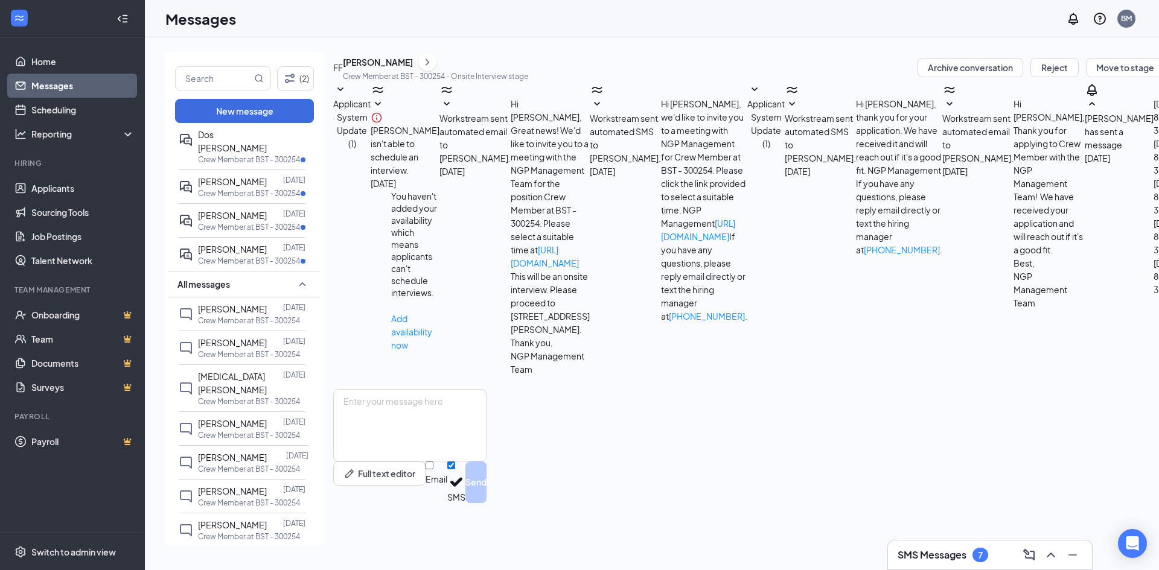
scroll to position [43, 0]
click at [433, 69] on icon "ChevronRight" at bounding box center [427, 62] width 12 height 14
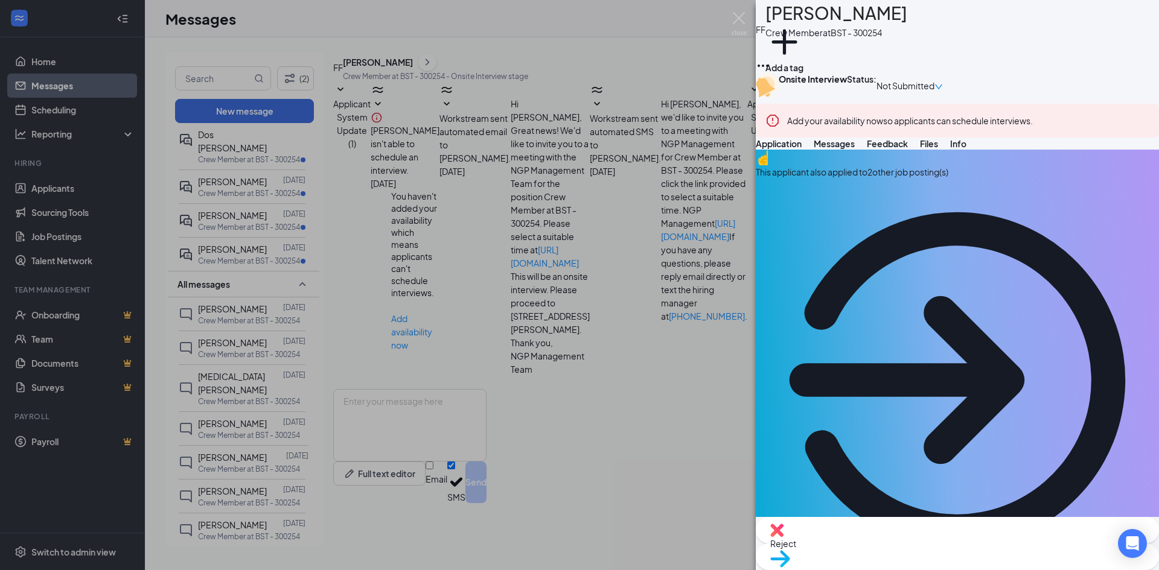
click at [418, 156] on div "FF [PERSON_NAME] Crew Member at BST - 300254 Add a tag Onsite Interview Status …" at bounding box center [579, 285] width 1159 height 570
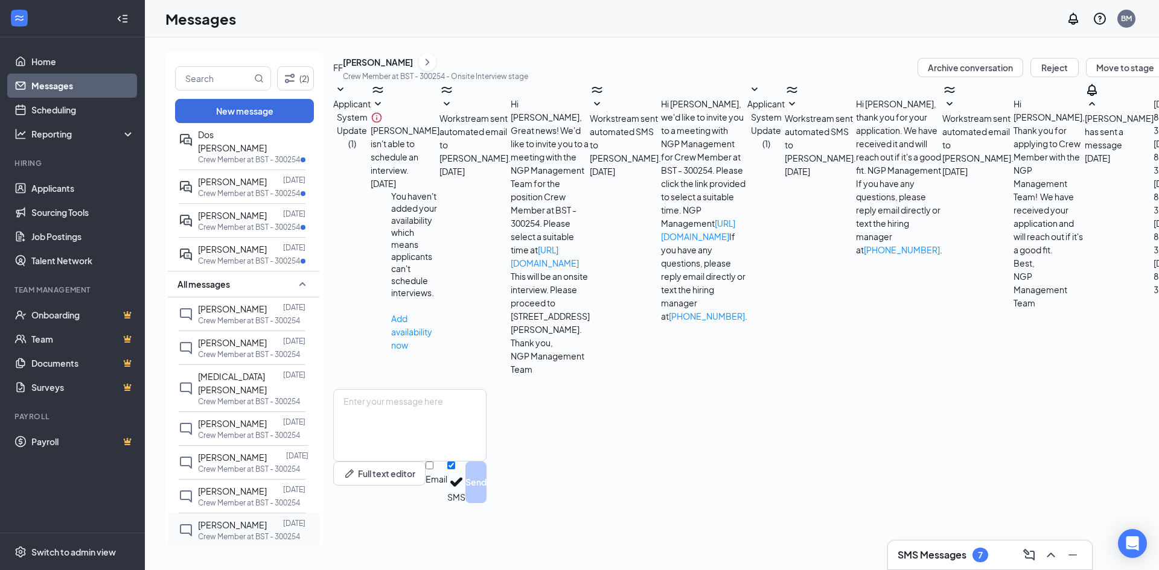
click at [267, 518] on div at bounding box center [275, 524] width 16 height 13
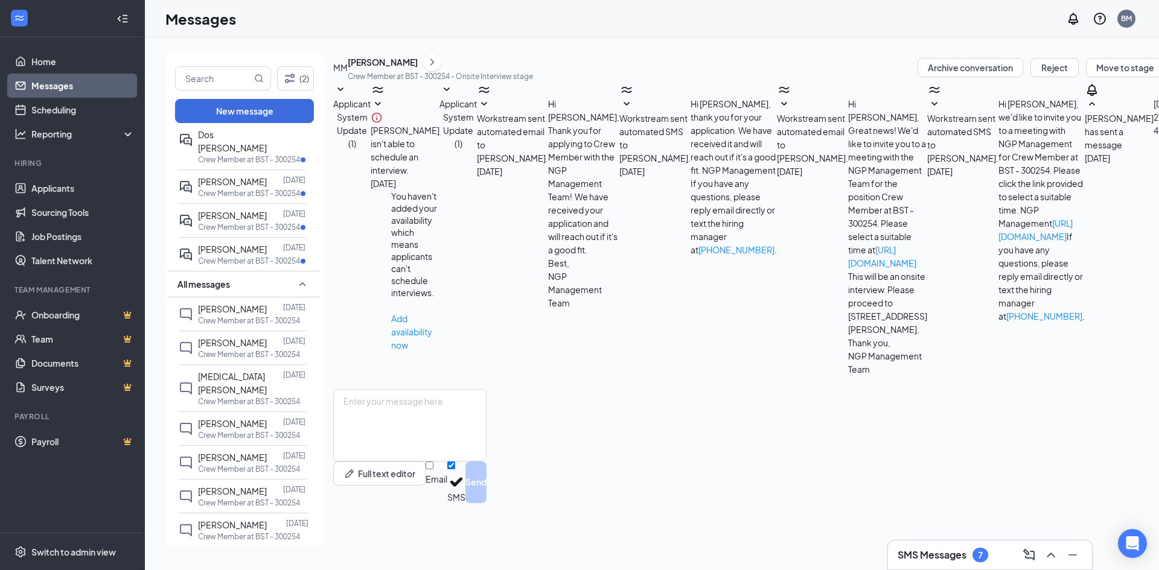
scroll to position [43, 0]
click at [438, 69] on icon "ChevronRight" at bounding box center [432, 62] width 12 height 14
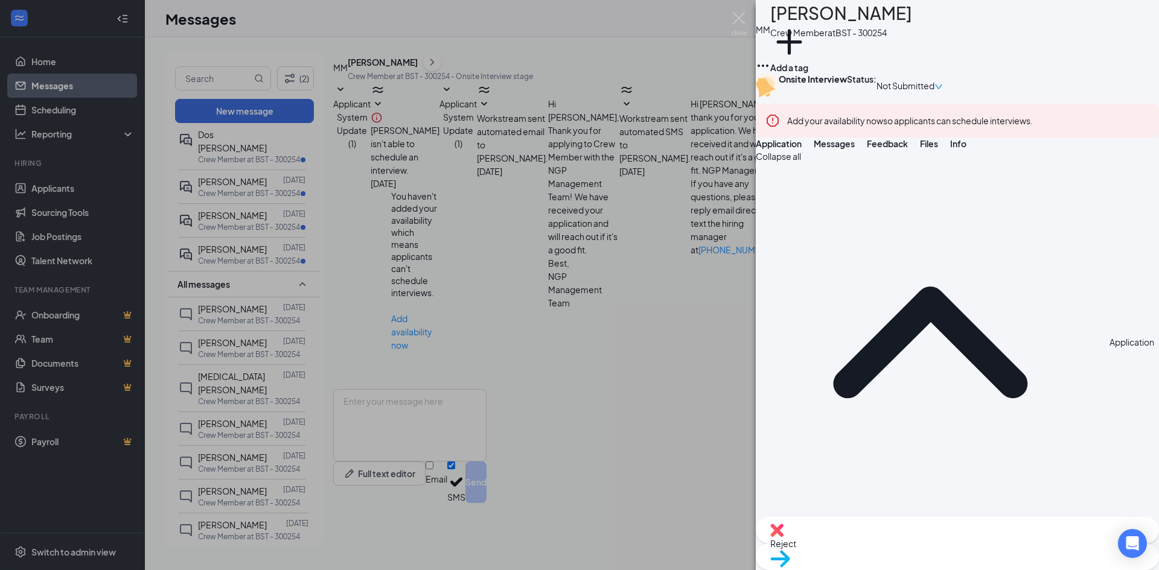
click at [456, 200] on div "MM [PERSON_NAME] Crew Member at BST - 300254 Add a tag Onsite Interview Status …" at bounding box center [579, 285] width 1159 height 570
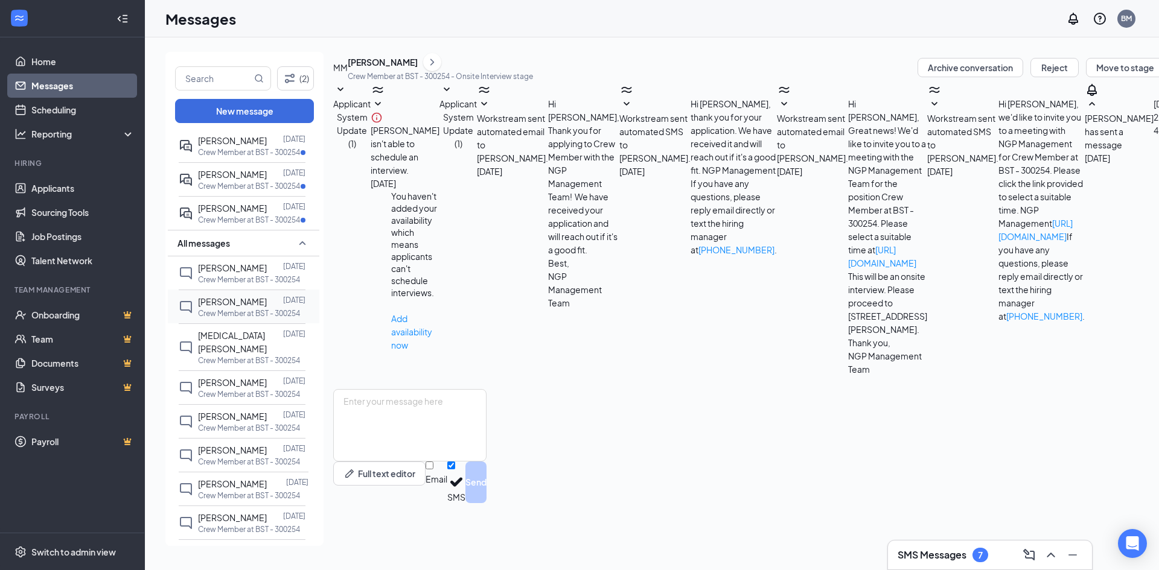
scroll to position [241, 0]
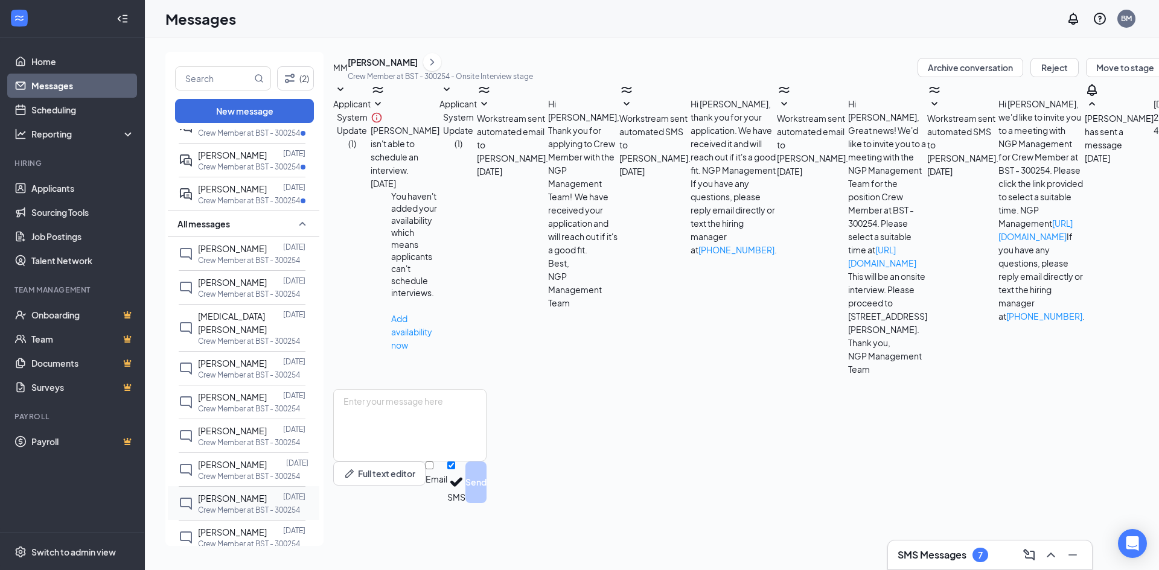
click at [237, 493] on span "[PERSON_NAME]" at bounding box center [232, 498] width 69 height 11
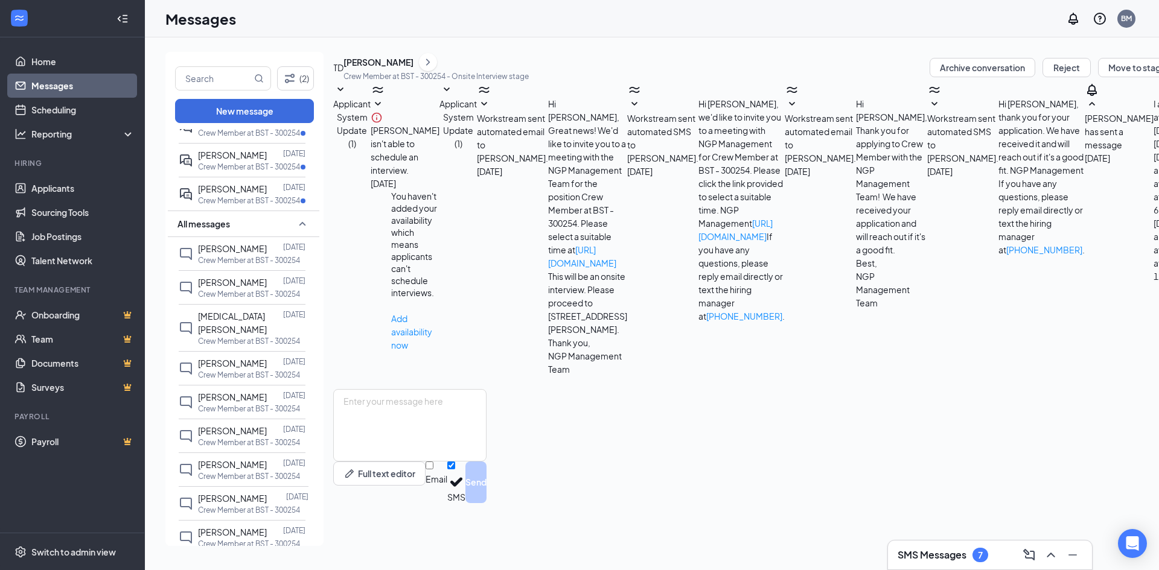
scroll to position [43, 0]
click at [434, 69] on icon "ChevronRight" at bounding box center [428, 62] width 12 height 14
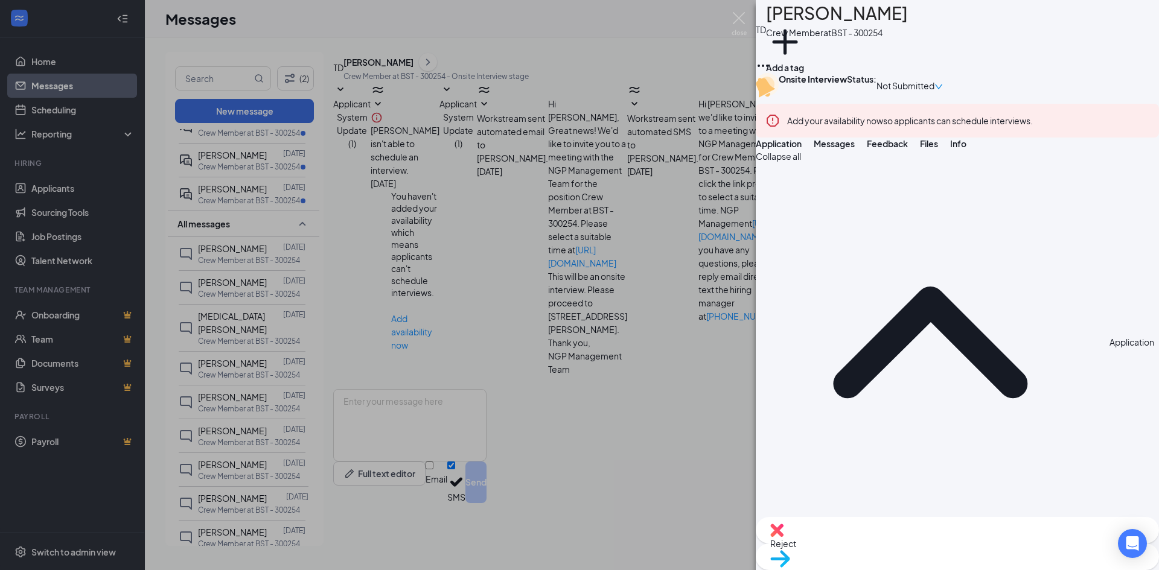
click at [449, 165] on div "TD [PERSON_NAME] Crew Member at BST - 300254 Add a tag Onsite Interview Status …" at bounding box center [579, 285] width 1159 height 570
